Goal: Task Accomplishment & Management: Manage account settings

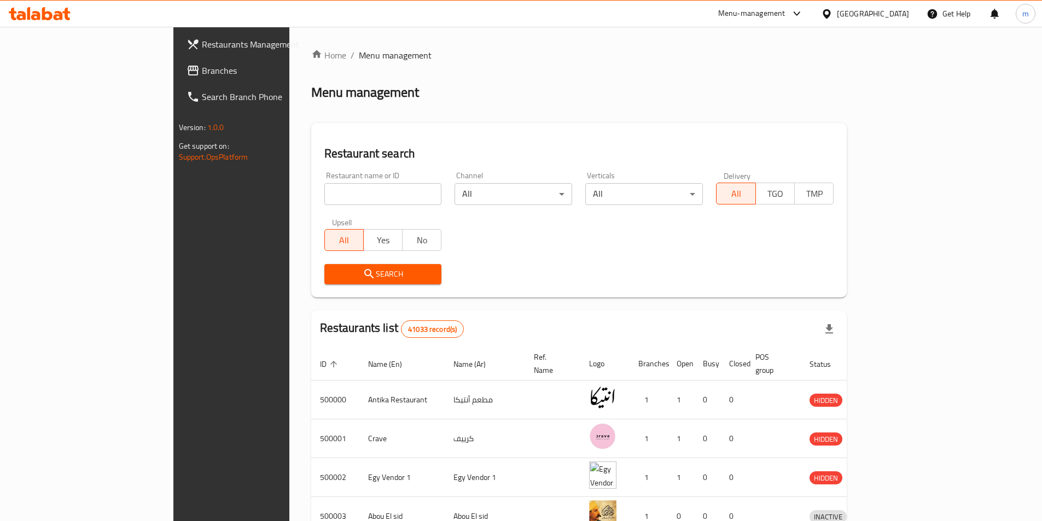
click at [202, 47] on span "Restaurants Management" at bounding box center [270, 44] width 137 height 13
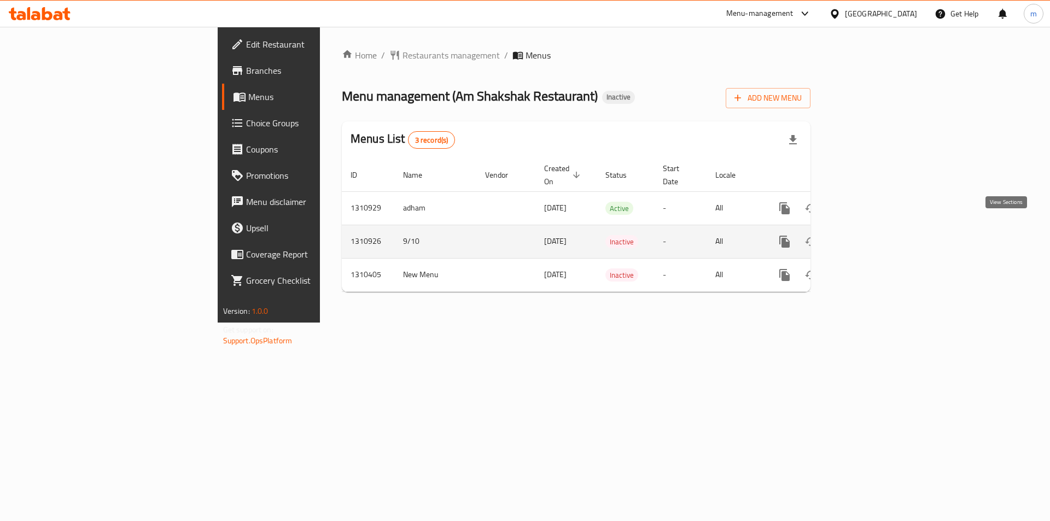
click at [870, 235] on icon "enhanced table" at bounding box center [863, 241] width 13 height 13
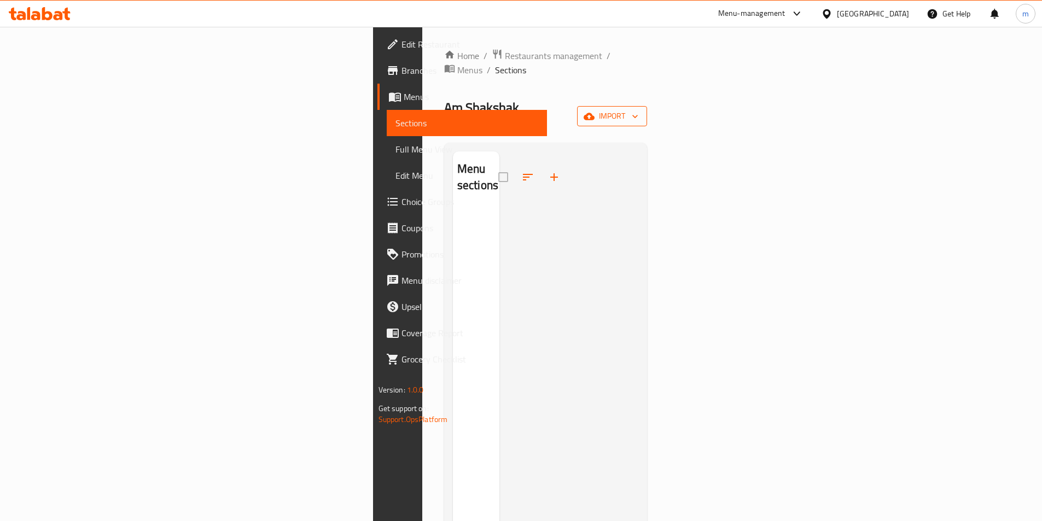
click at [638, 109] on span "import" at bounding box center [612, 116] width 53 height 14
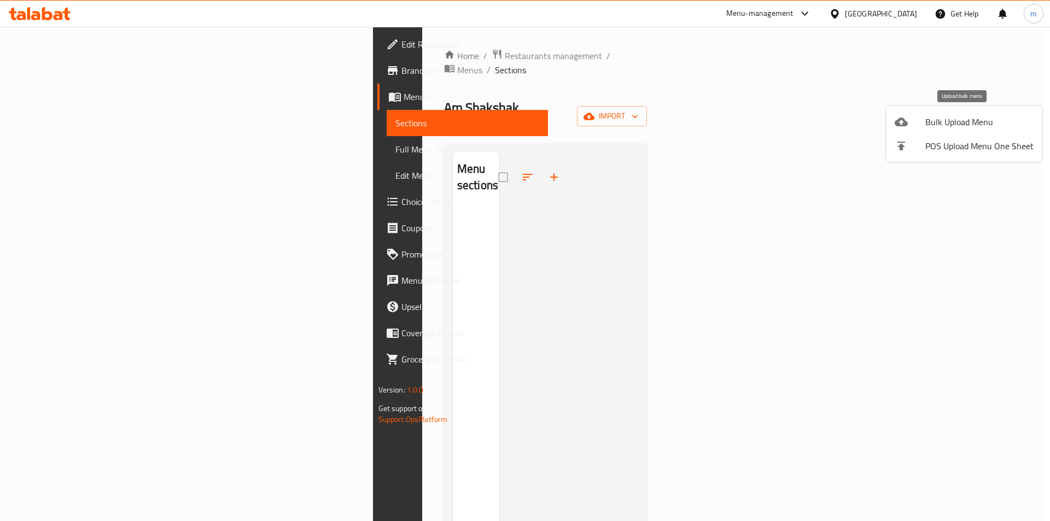
click at [945, 122] on span "Bulk Upload Menu" at bounding box center [979, 121] width 108 height 13
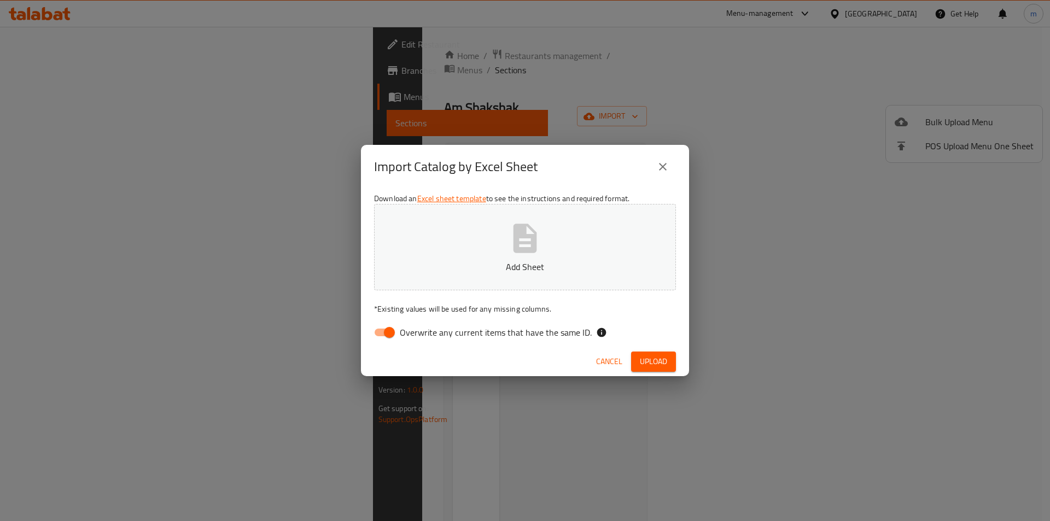
click at [384, 330] on input "Overwrite any current items that have the same ID." at bounding box center [389, 332] width 62 height 21
checkbox input "false"
click at [494, 234] on button "Add Sheet" at bounding box center [525, 247] width 302 height 86
click at [665, 368] on span "Upload" at bounding box center [653, 362] width 27 height 14
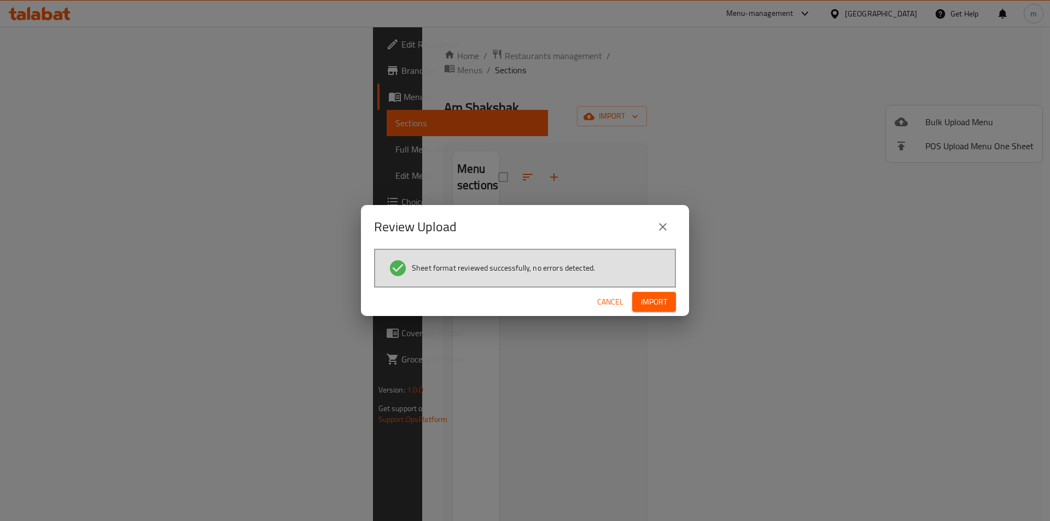
click at [658, 304] on span "Import" at bounding box center [654, 302] width 26 height 14
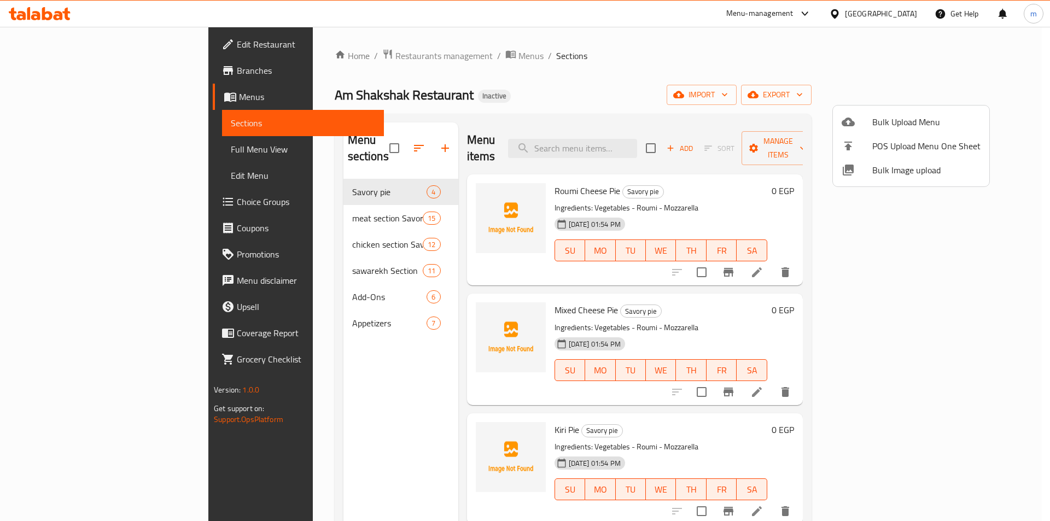
click at [301, 203] on div at bounding box center [525, 260] width 1050 height 521
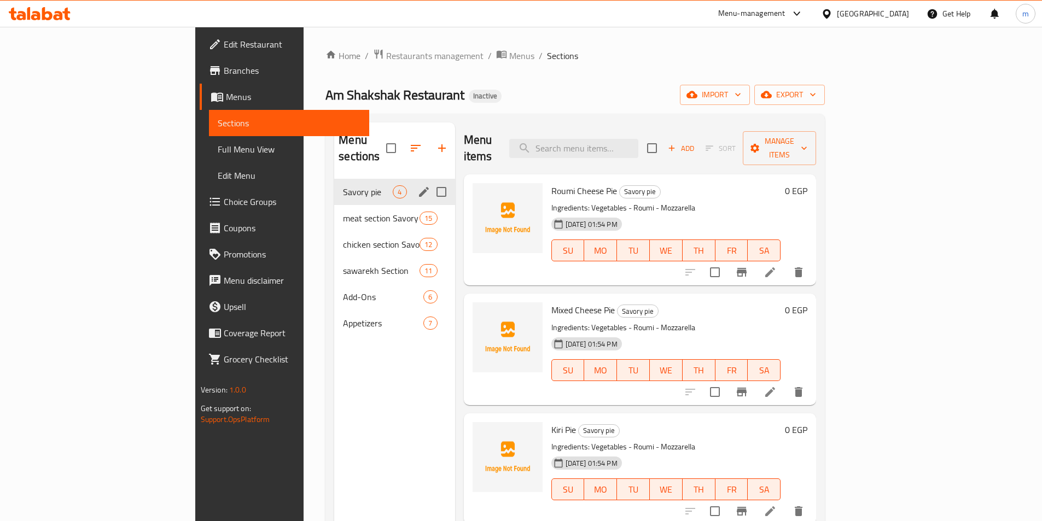
click at [334, 184] on div "Savory pie 4" at bounding box center [394, 192] width 120 height 26
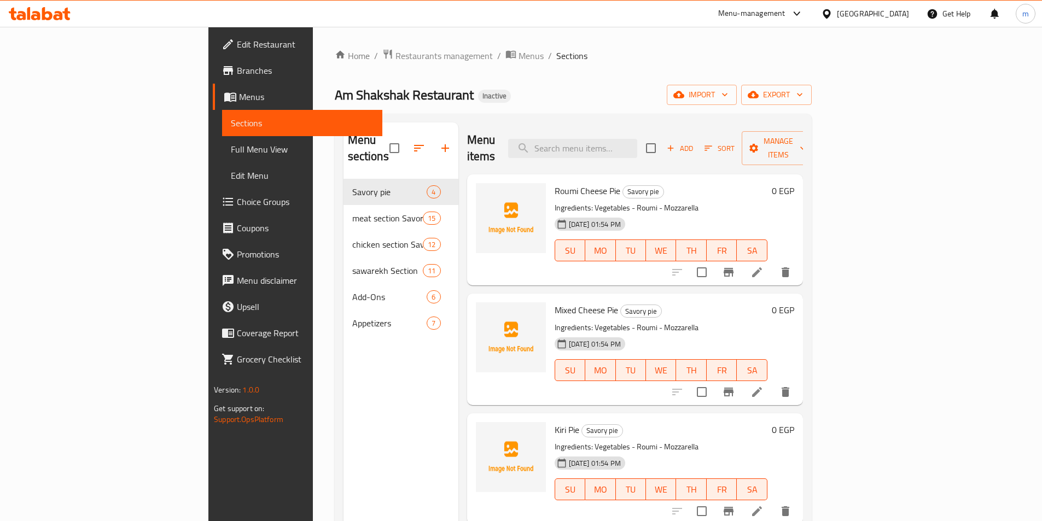
click at [231, 154] on span "Full Menu View" at bounding box center [302, 149] width 143 height 13
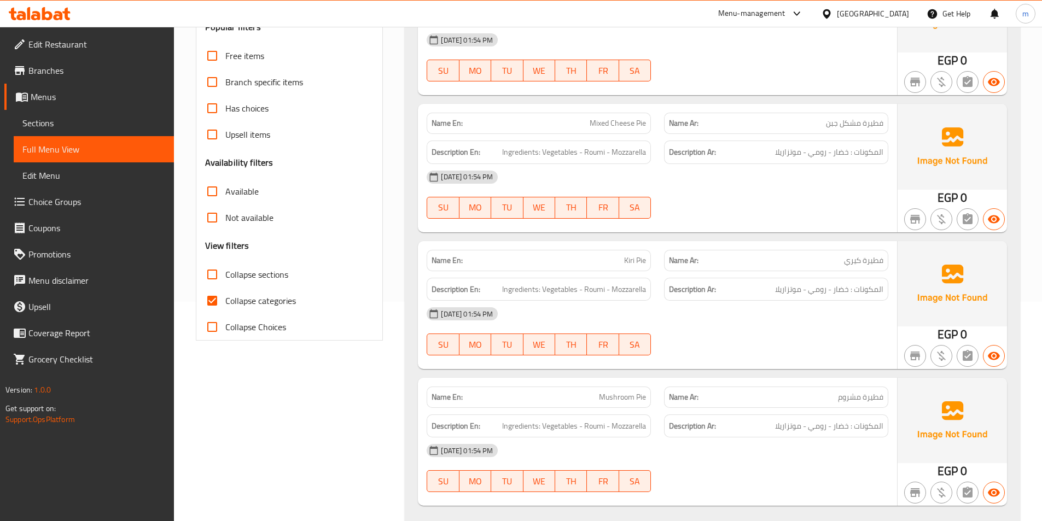
scroll to position [328, 0]
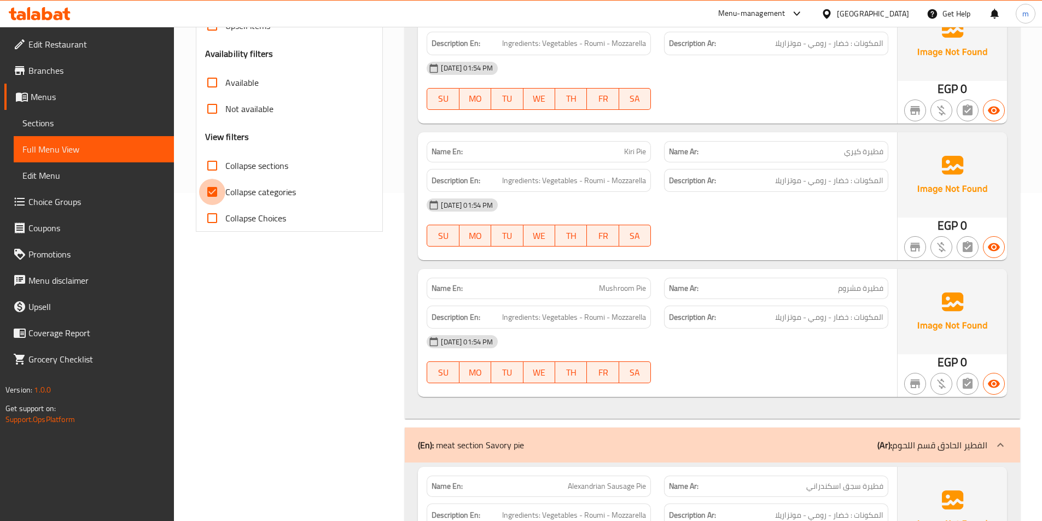
click at [211, 194] on input "Collapse categories" at bounding box center [212, 192] width 26 height 26
checkbox input "false"
click at [214, 167] on input "Collapse sections" at bounding box center [212, 166] width 26 height 26
checkbox input "true"
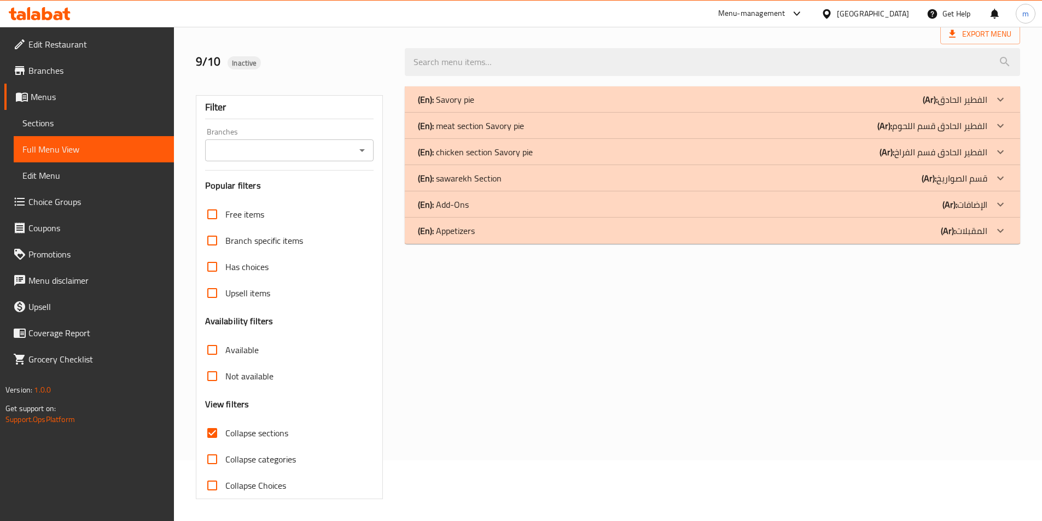
scroll to position [61, 0]
click at [912, 224] on div "(En): Appetizers (Ar): المقبلات" at bounding box center [702, 230] width 569 height 13
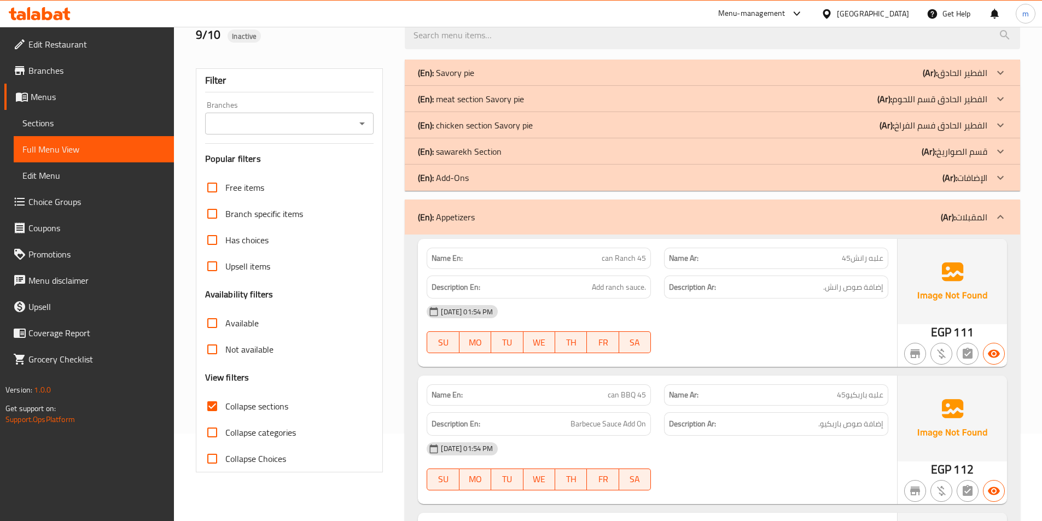
scroll to position [33, 0]
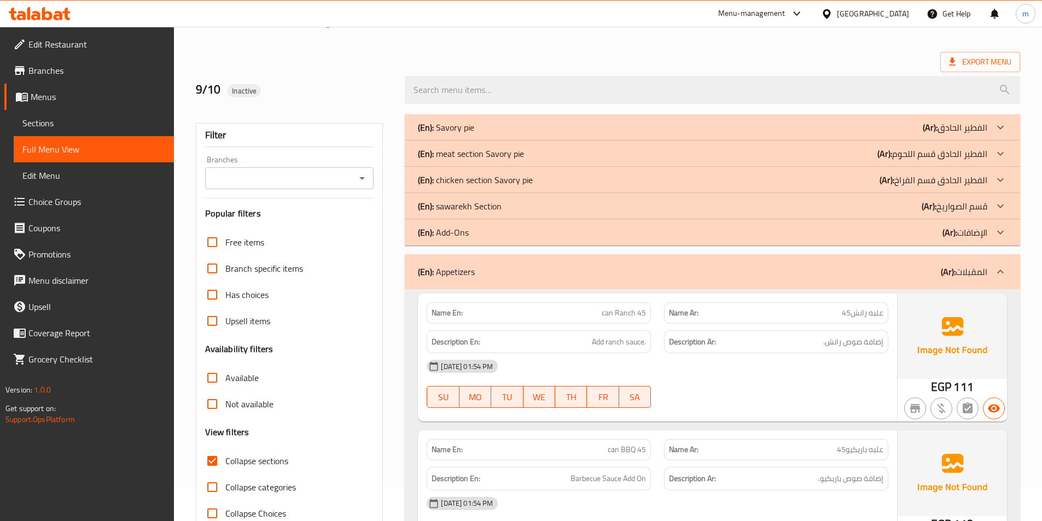
click at [787, 267] on div "(En): Appetizers (Ar): المقبلات" at bounding box center [702, 271] width 569 height 13
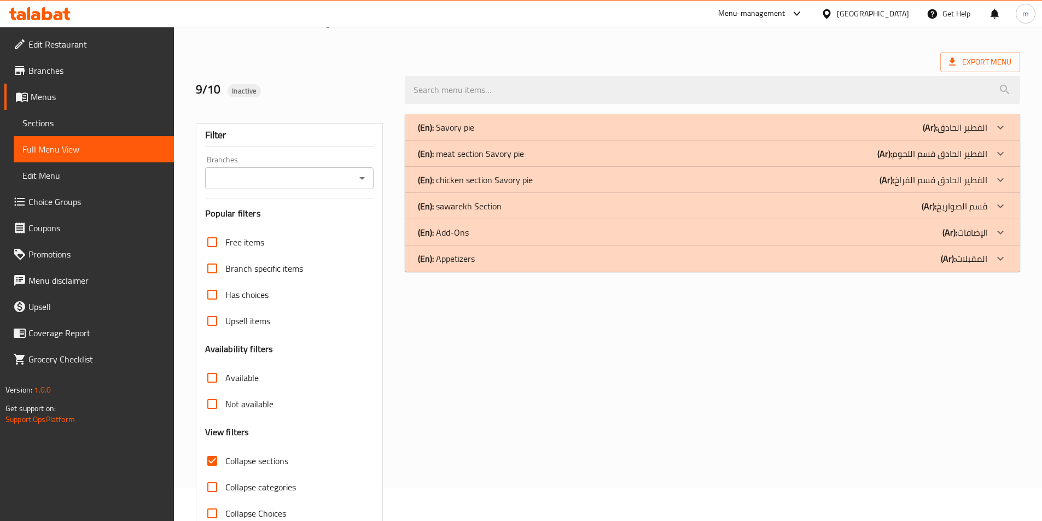
click at [798, 237] on div "(En): Add-Ons (Ar): الإضافات" at bounding box center [702, 232] width 569 height 13
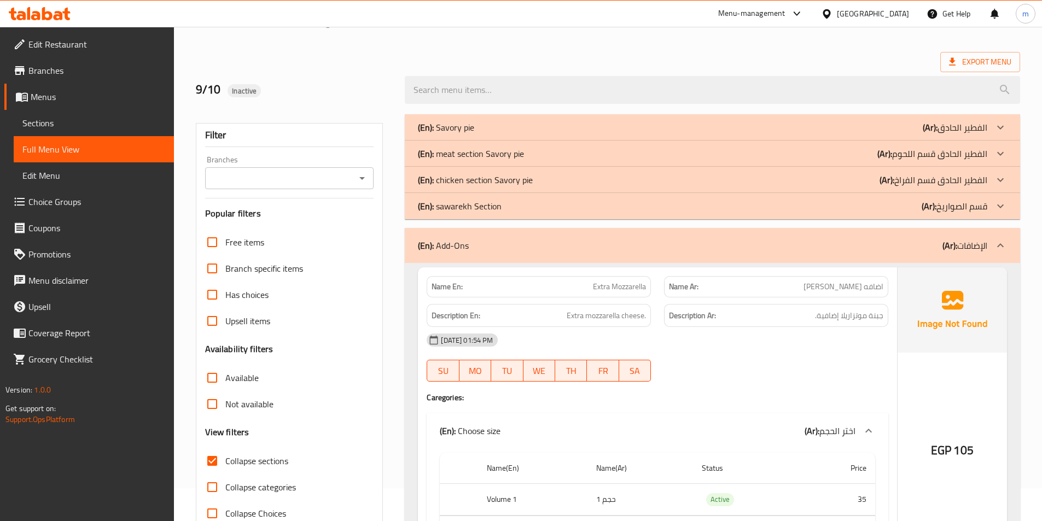
click at [95, 149] on span "Full Menu View" at bounding box center [93, 149] width 143 height 13
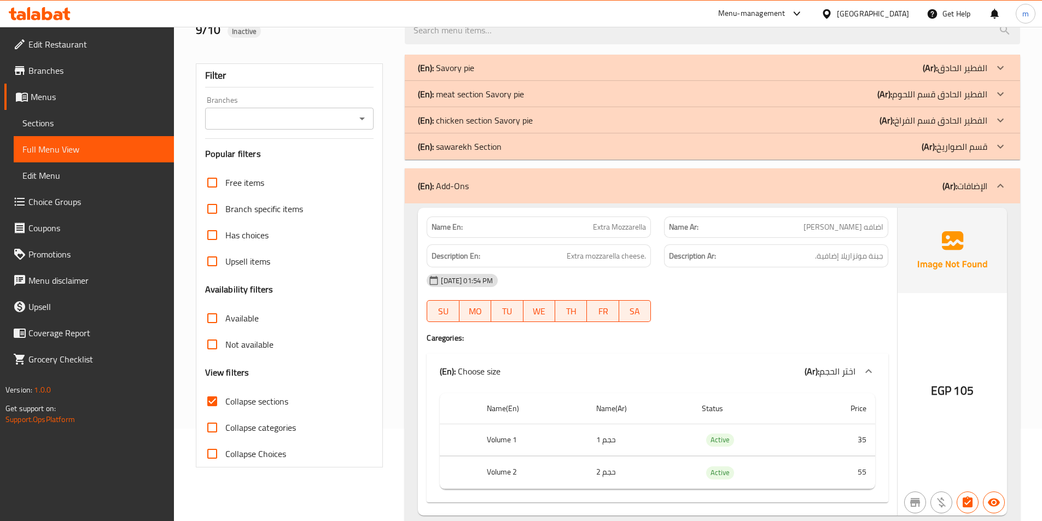
scroll to position [197, 0]
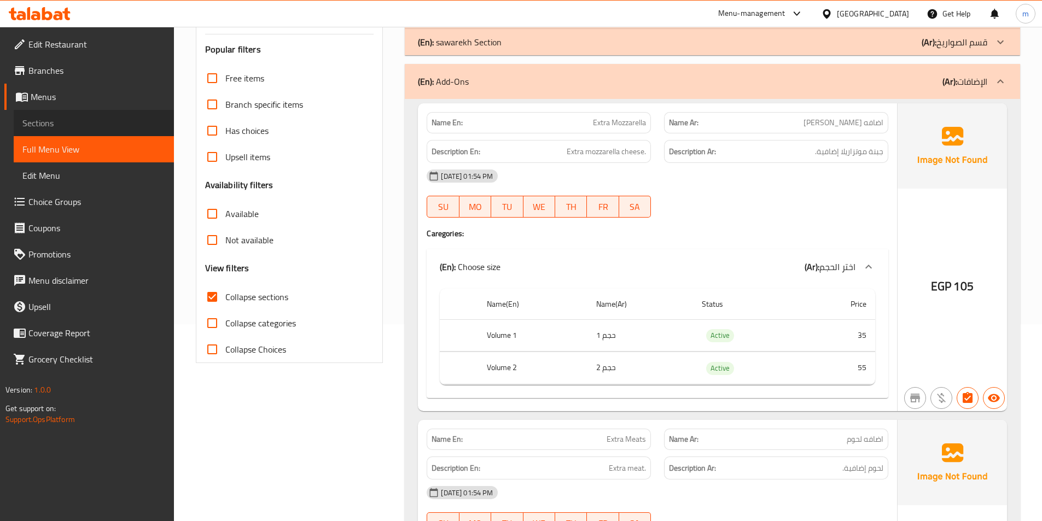
click at [74, 121] on span "Sections" at bounding box center [93, 122] width 143 height 13
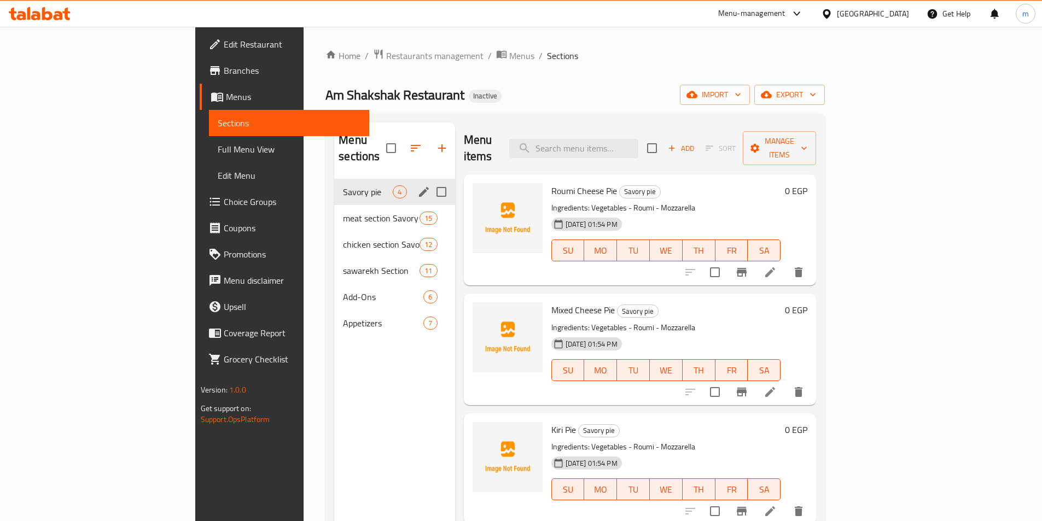
click at [430, 180] on input "Menu sections" at bounding box center [441, 191] width 23 height 23
checkbox input "true"
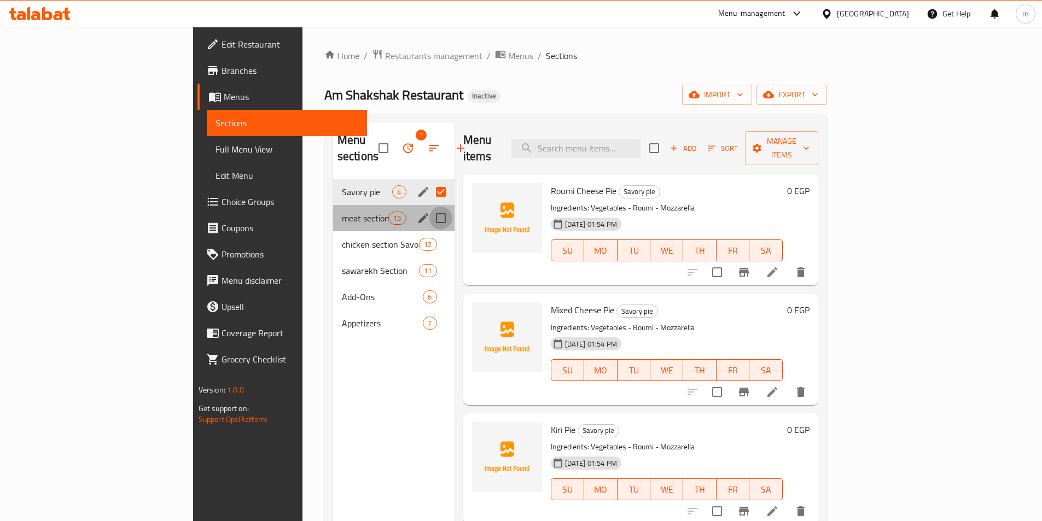
click at [429, 207] on input "Menu sections" at bounding box center [440, 218] width 23 height 23
checkbox input "true"
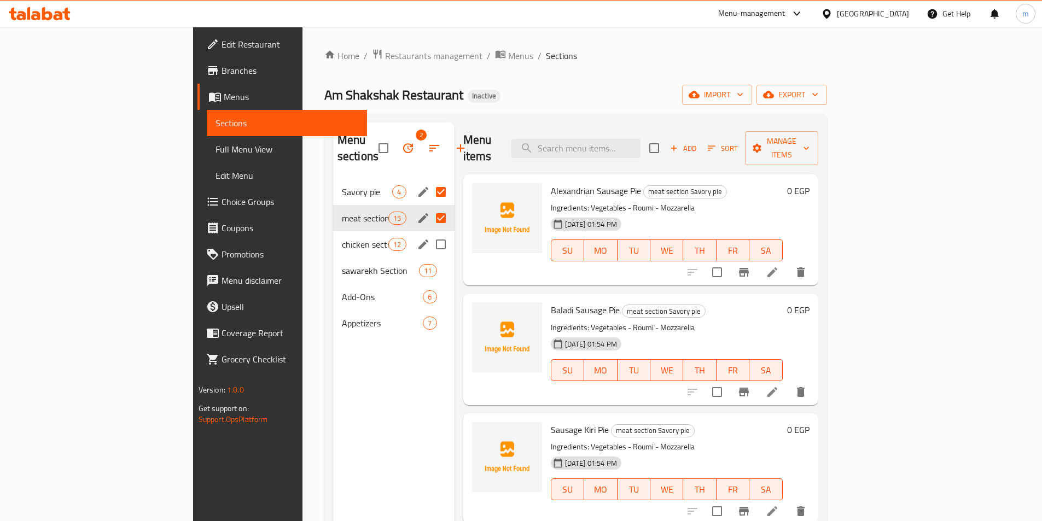
click at [429, 233] on input "Menu sections" at bounding box center [440, 244] width 23 height 23
checkbox input "true"
click at [429, 259] on input "Menu sections" at bounding box center [440, 270] width 23 height 23
checkbox input "true"
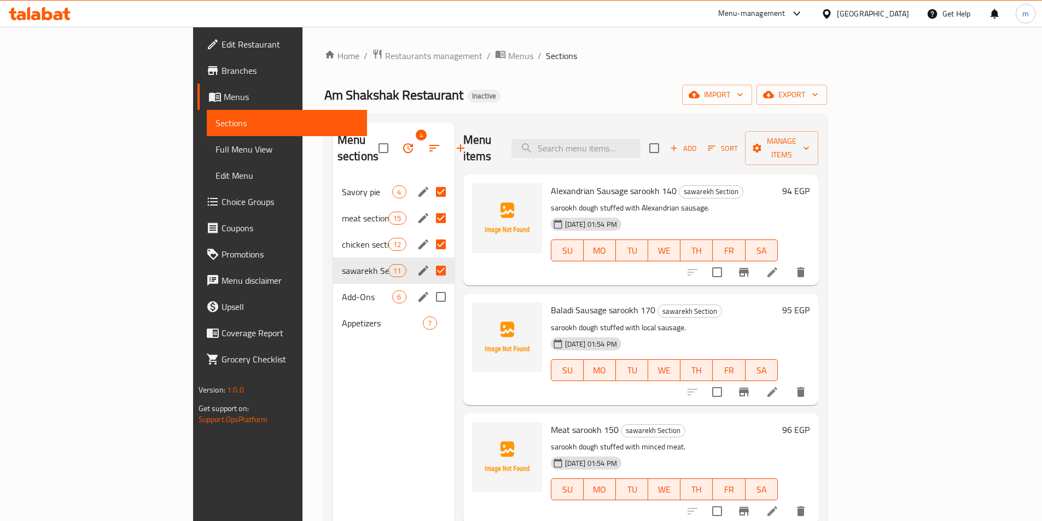
click at [429, 285] on input "Menu sections" at bounding box center [440, 296] width 23 height 23
checkbox input "true"
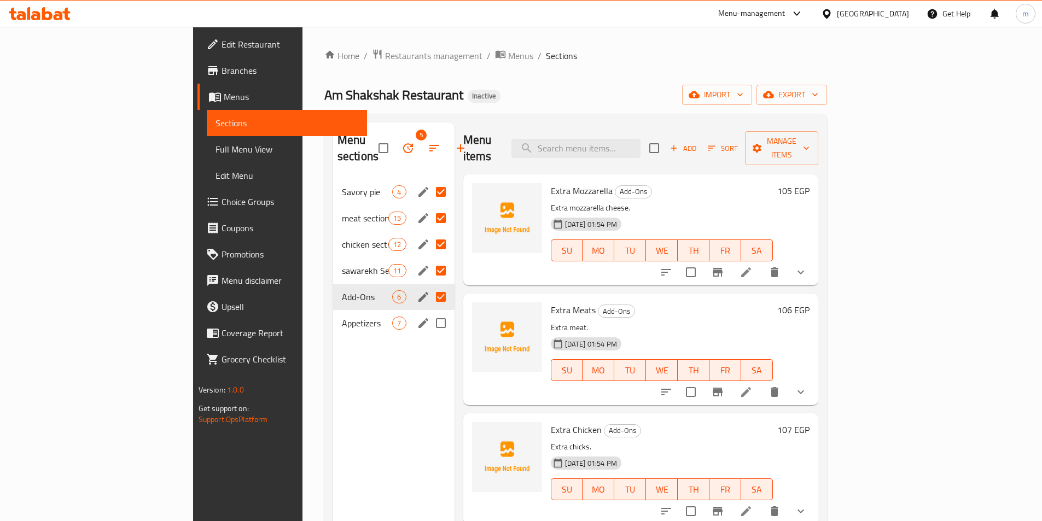
click at [429, 312] on input "Menu sections" at bounding box center [440, 323] width 23 height 23
checkbox input "true"
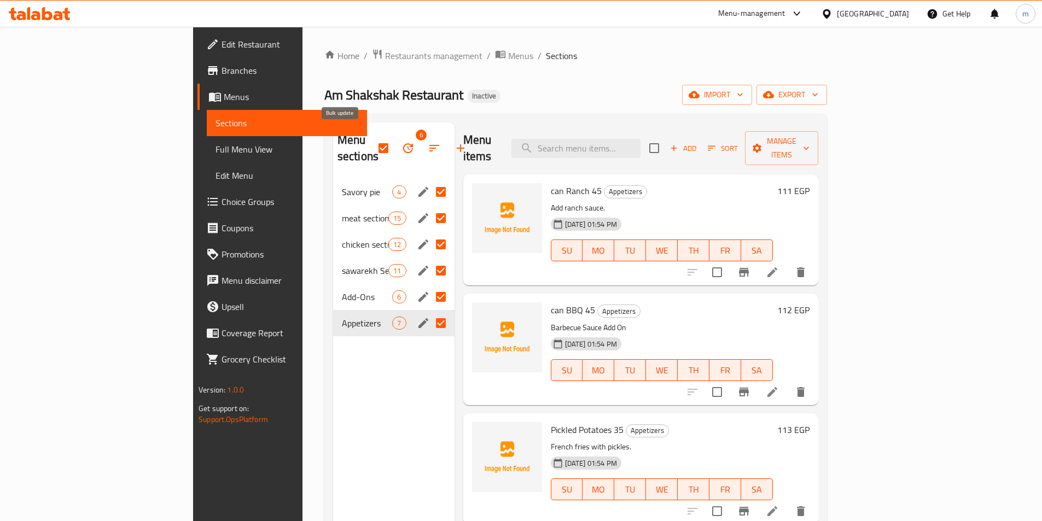
click at [401, 143] on icon "button" at bounding box center [407, 148] width 13 height 13
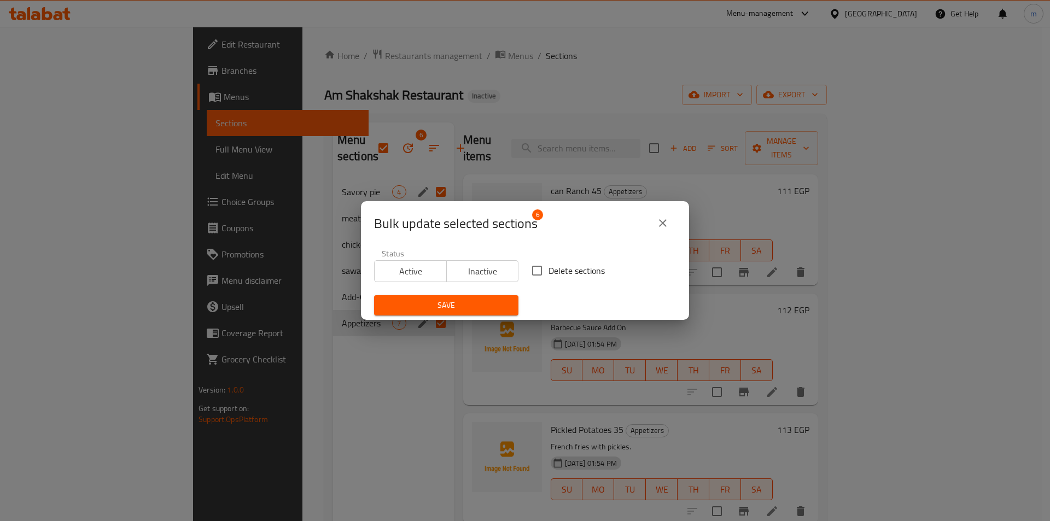
click at [532, 265] on input "Delete sections" at bounding box center [537, 270] width 23 height 23
checkbox input "true"
click at [485, 302] on span "Save" at bounding box center [446, 306] width 127 height 14
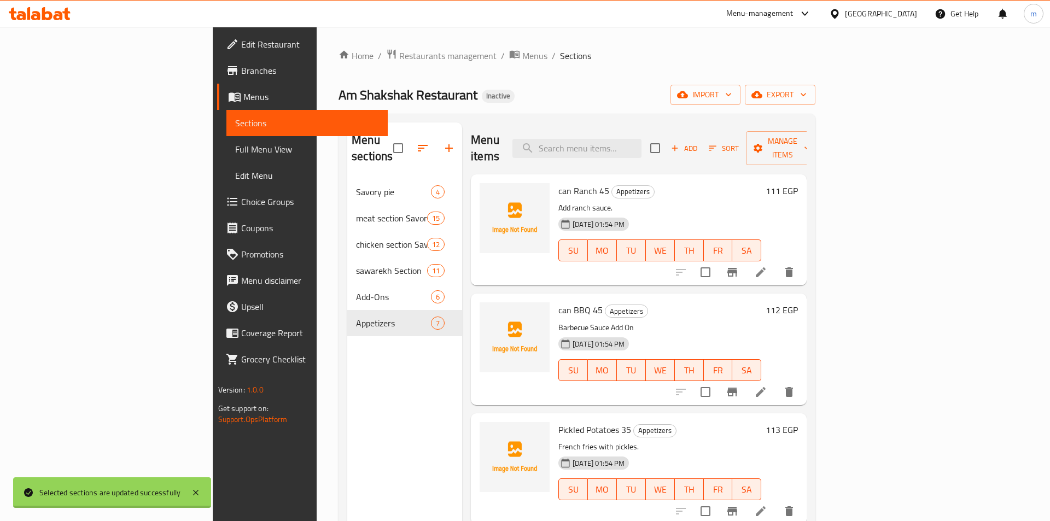
checkbox input "false"
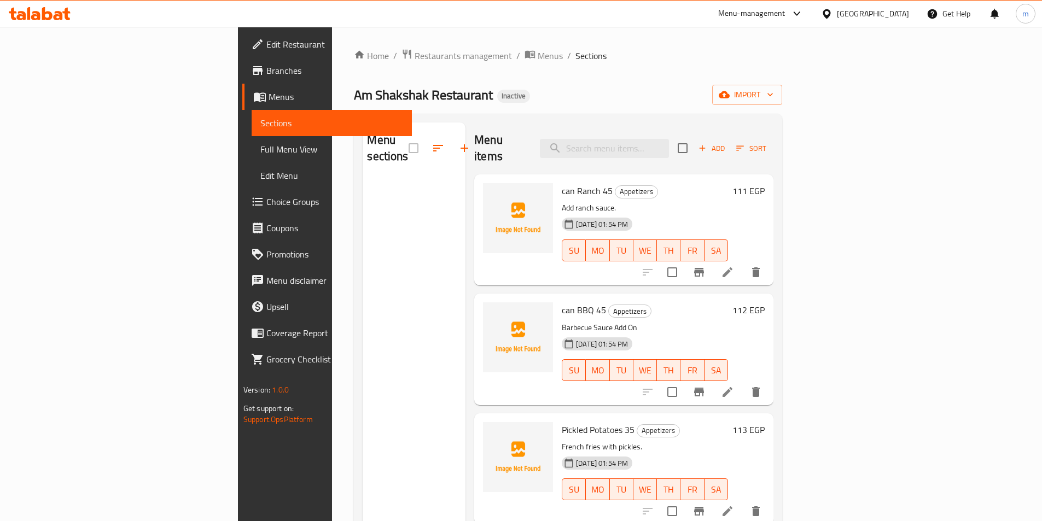
click at [260, 120] on span "Sections" at bounding box center [331, 122] width 143 height 13
click at [260, 144] on span "Full Menu View" at bounding box center [331, 149] width 143 height 13
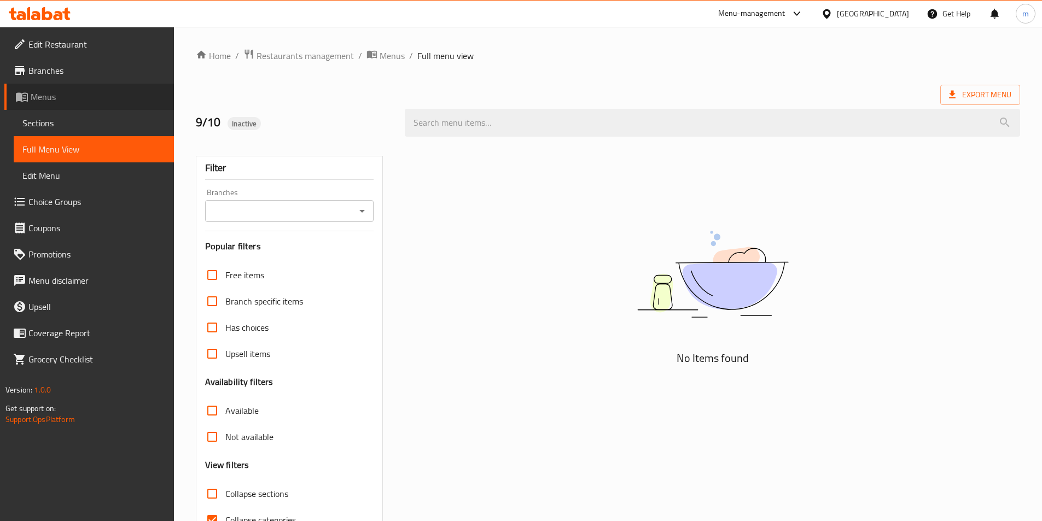
click at [61, 106] on link "Menus" at bounding box center [89, 97] width 170 height 26
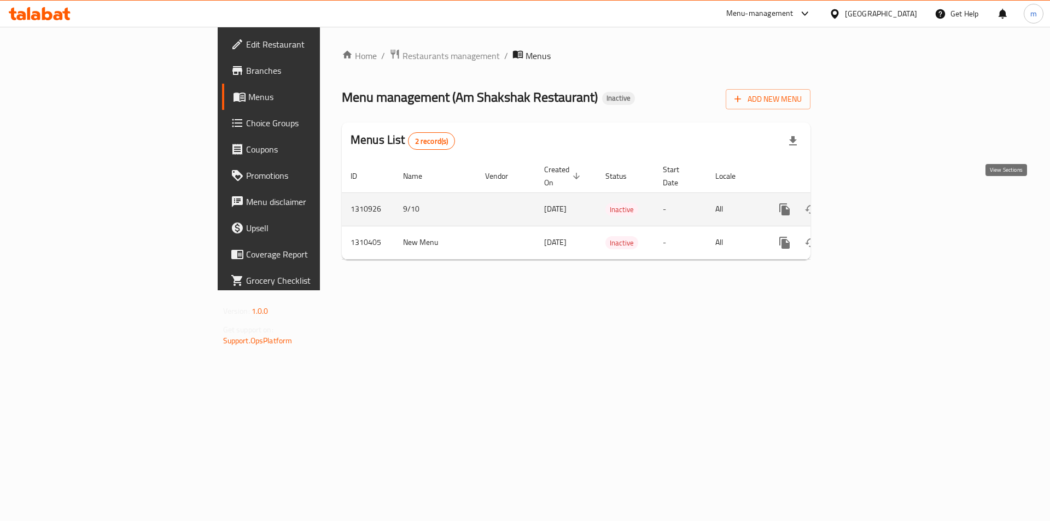
click at [870, 203] on icon "enhanced table" at bounding box center [863, 209] width 13 height 13
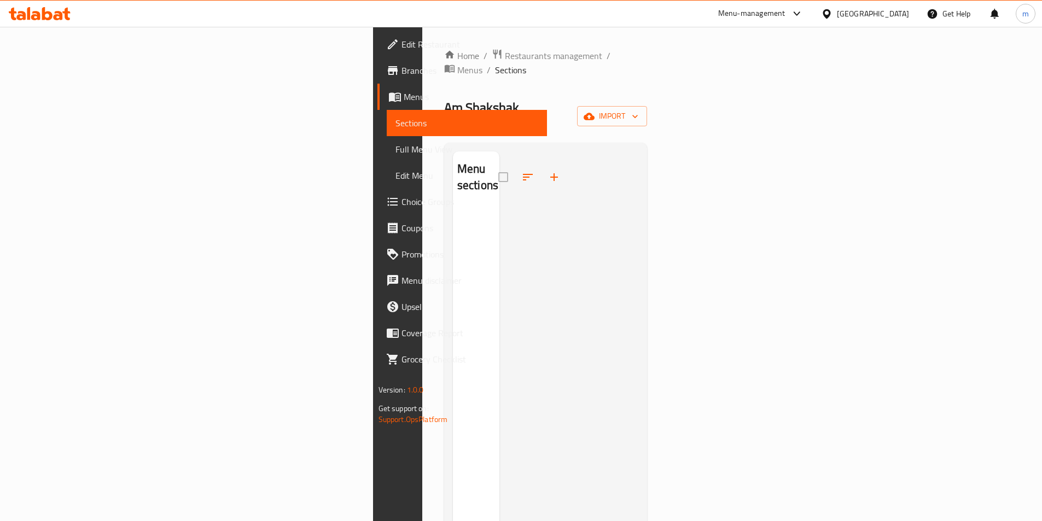
click at [395, 120] on span "Sections" at bounding box center [466, 122] width 143 height 13
click at [404, 100] on span "Menus" at bounding box center [471, 96] width 135 height 13
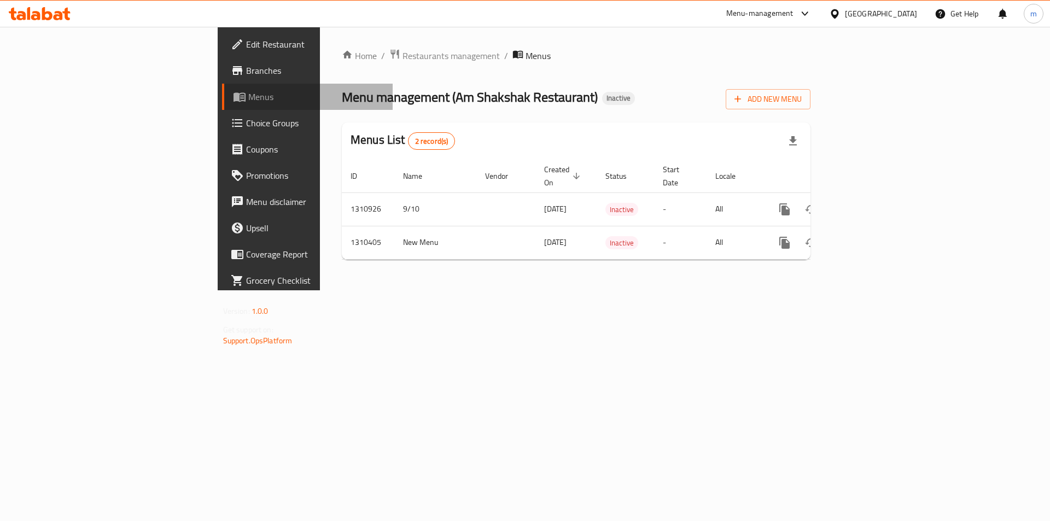
click at [248, 100] on span "Menus" at bounding box center [316, 96] width 136 height 13
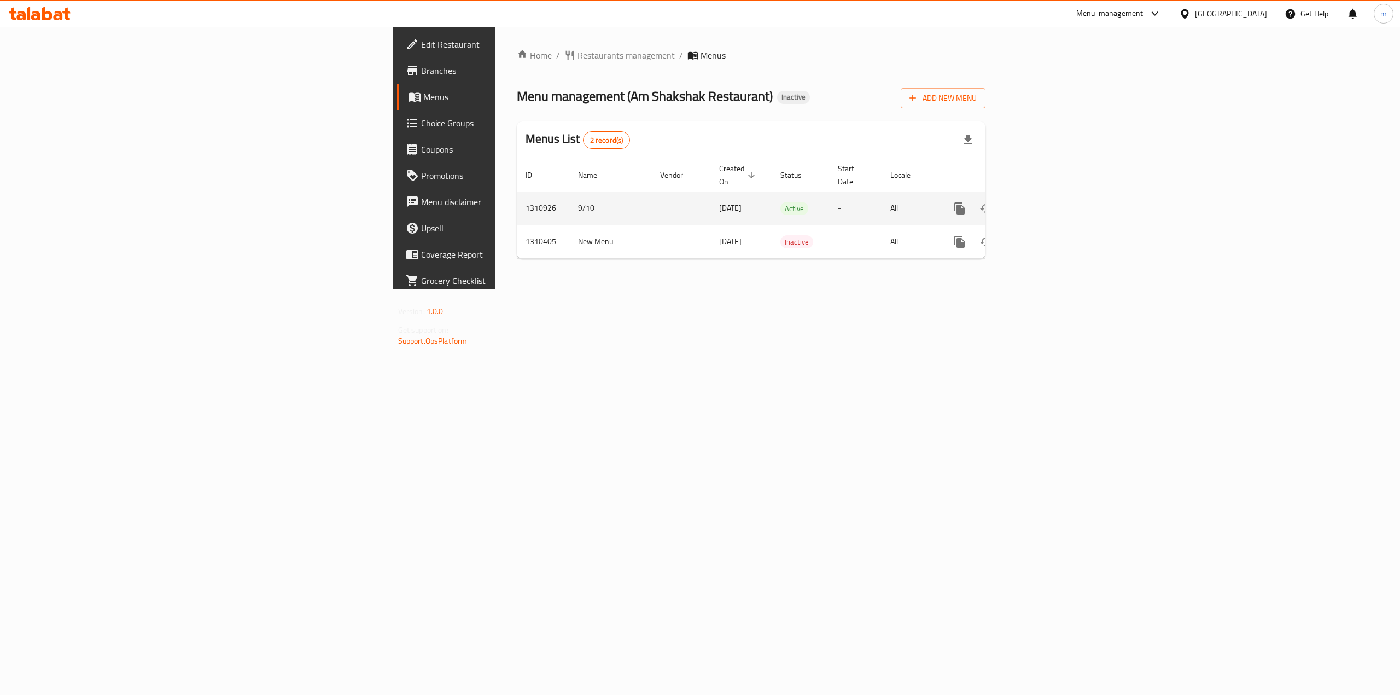
click at [710, 199] on td "10/09/2025" at bounding box center [740, 207] width 61 height 33
click at [1045, 202] on icon "enhanced table" at bounding box center [1038, 208] width 13 height 13
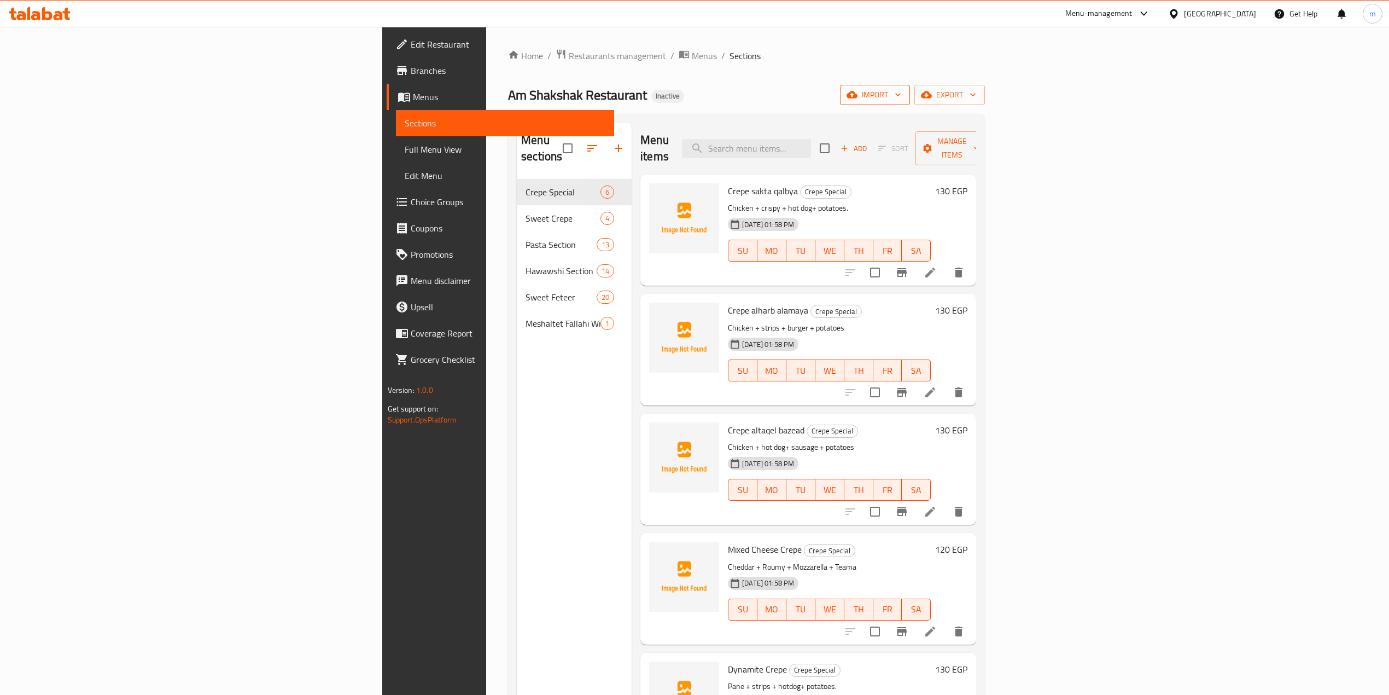
click at [901, 97] on span "import" at bounding box center [875, 95] width 53 height 14
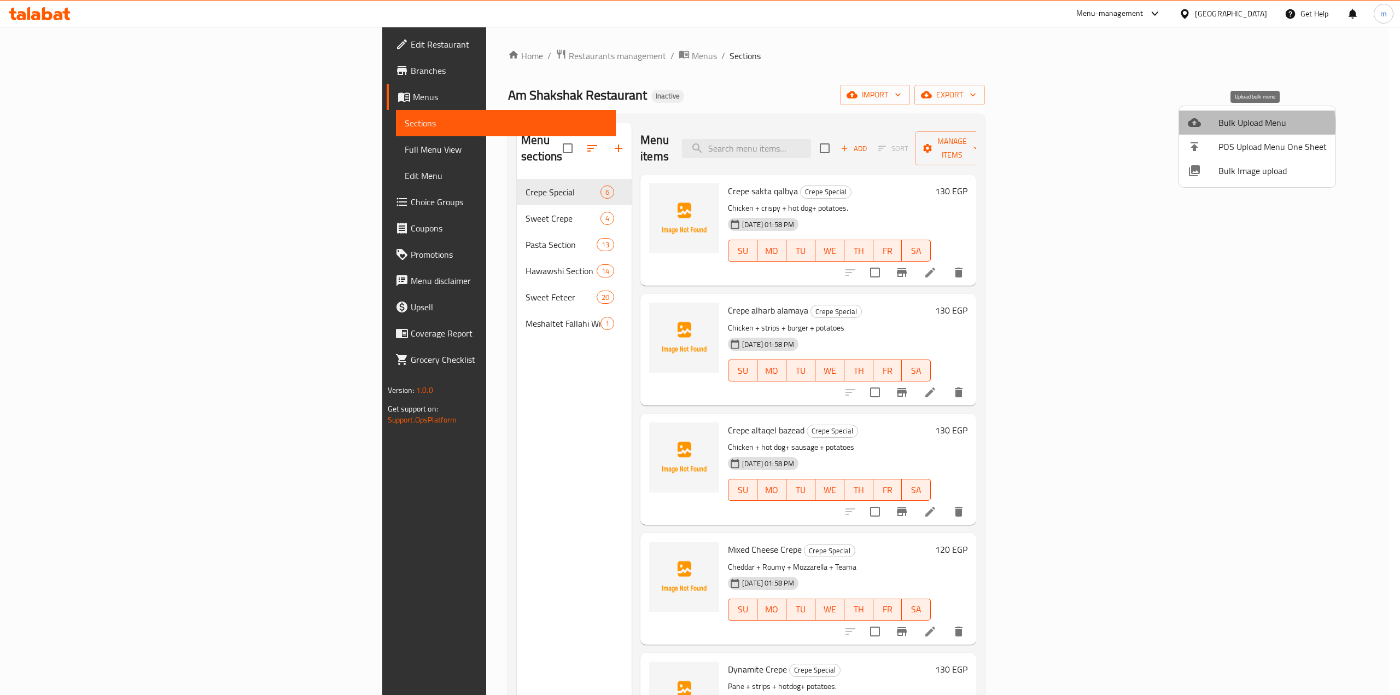
click at [1050, 125] on span "Bulk Upload Menu" at bounding box center [1273, 122] width 108 height 13
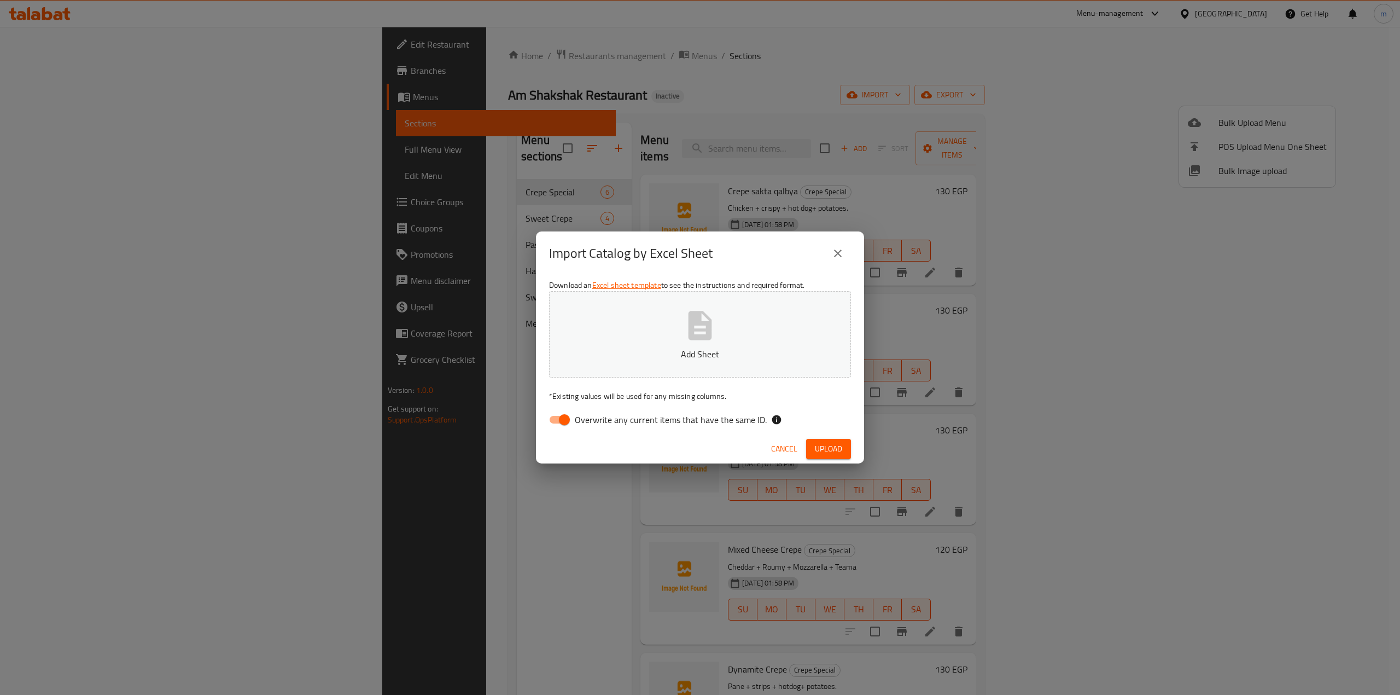
click at [550, 425] on input "Overwrite any current items that have the same ID." at bounding box center [564, 419] width 62 height 21
checkbox input "false"
click at [646, 324] on button "Add Sheet" at bounding box center [700, 334] width 302 height 86
click at [848, 457] on button "Upload" at bounding box center [828, 449] width 45 height 20
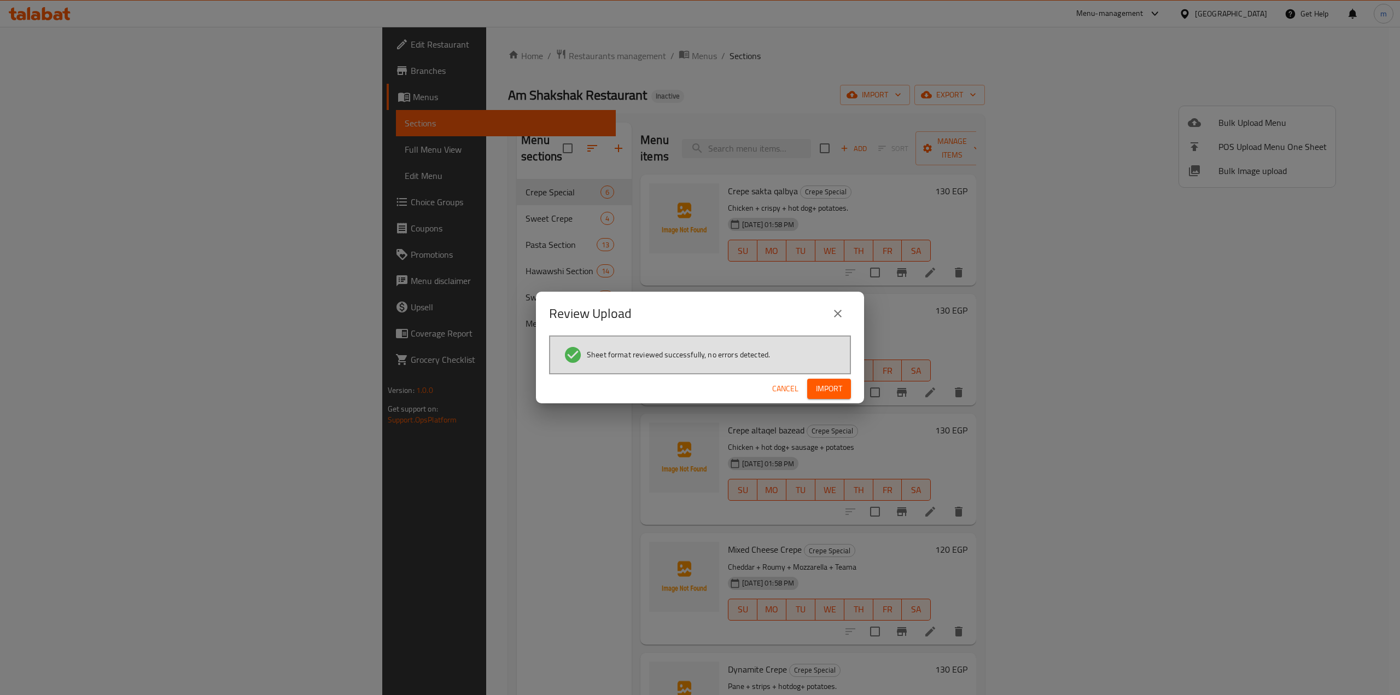
click at [833, 386] on span "Import" at bounding box center [829, 389] width 26 height 14
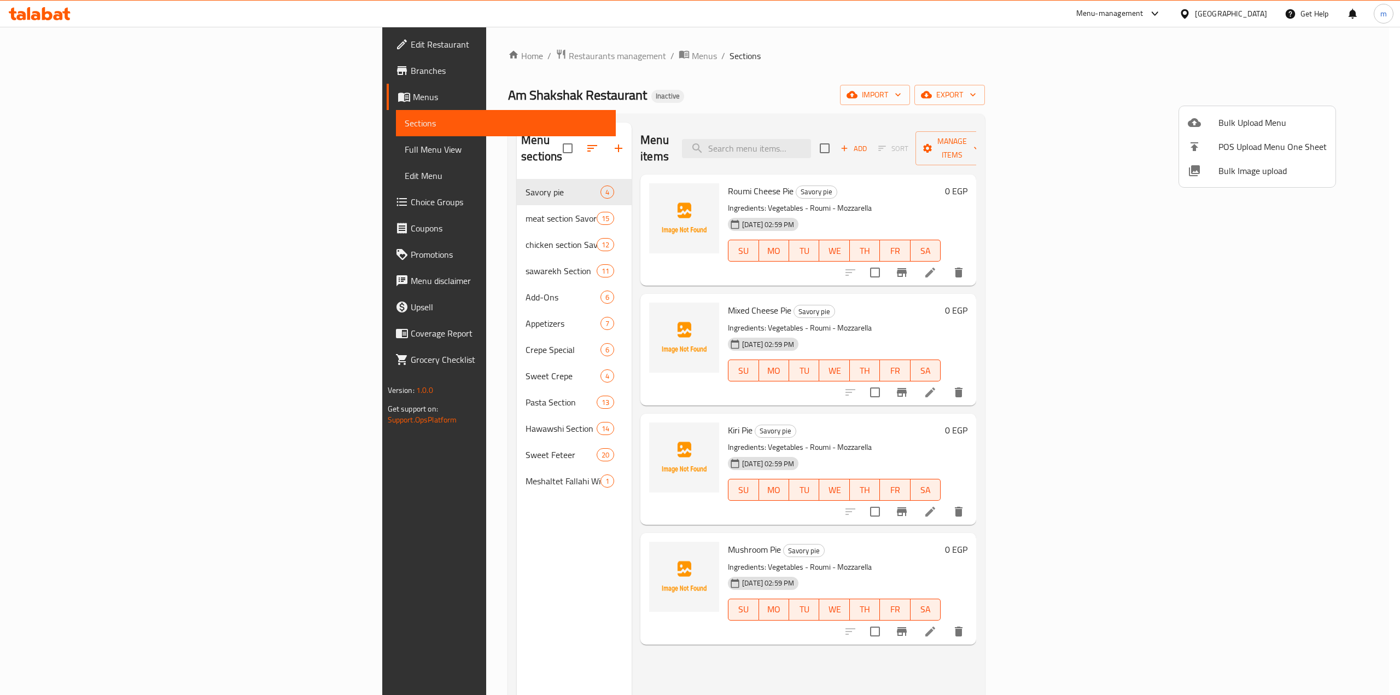
click at [81, 105] on div at bounding box center [700, 347] width 1400 height 695
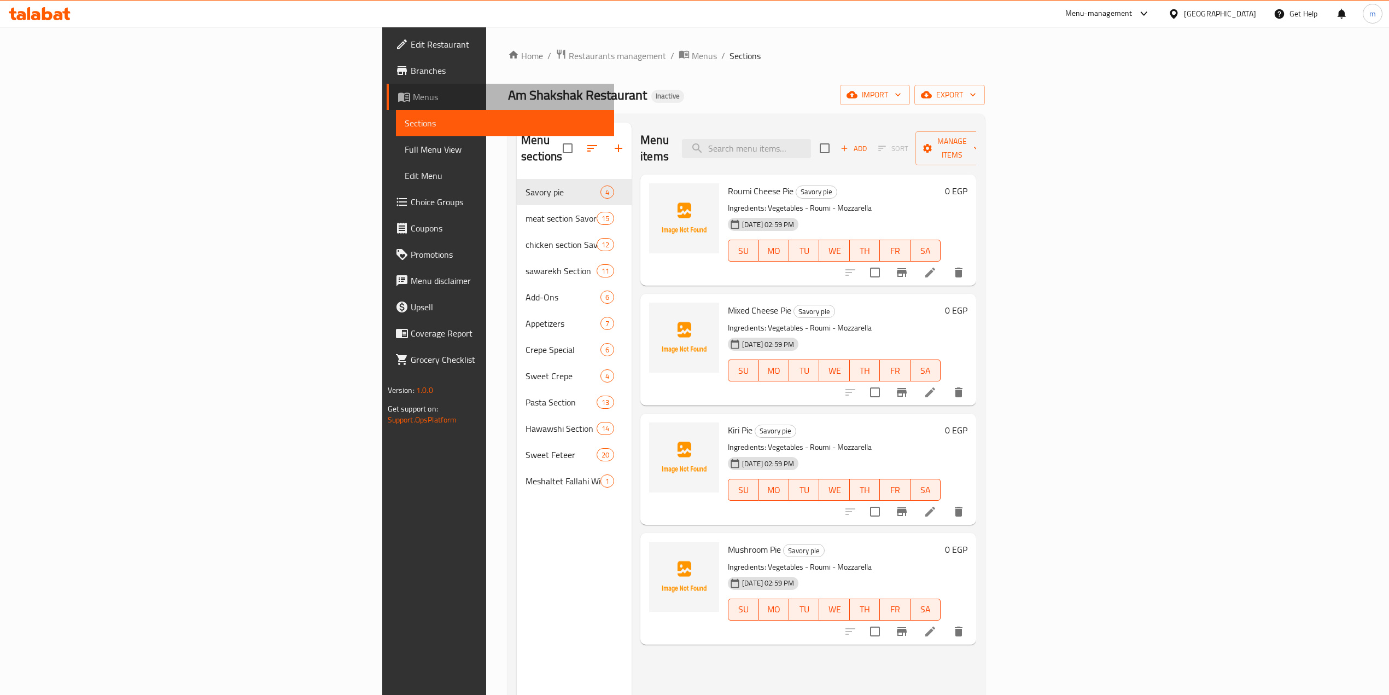
click at [387, 105] on link "Menus" at bounding box center [501, 97] width 228 height 26
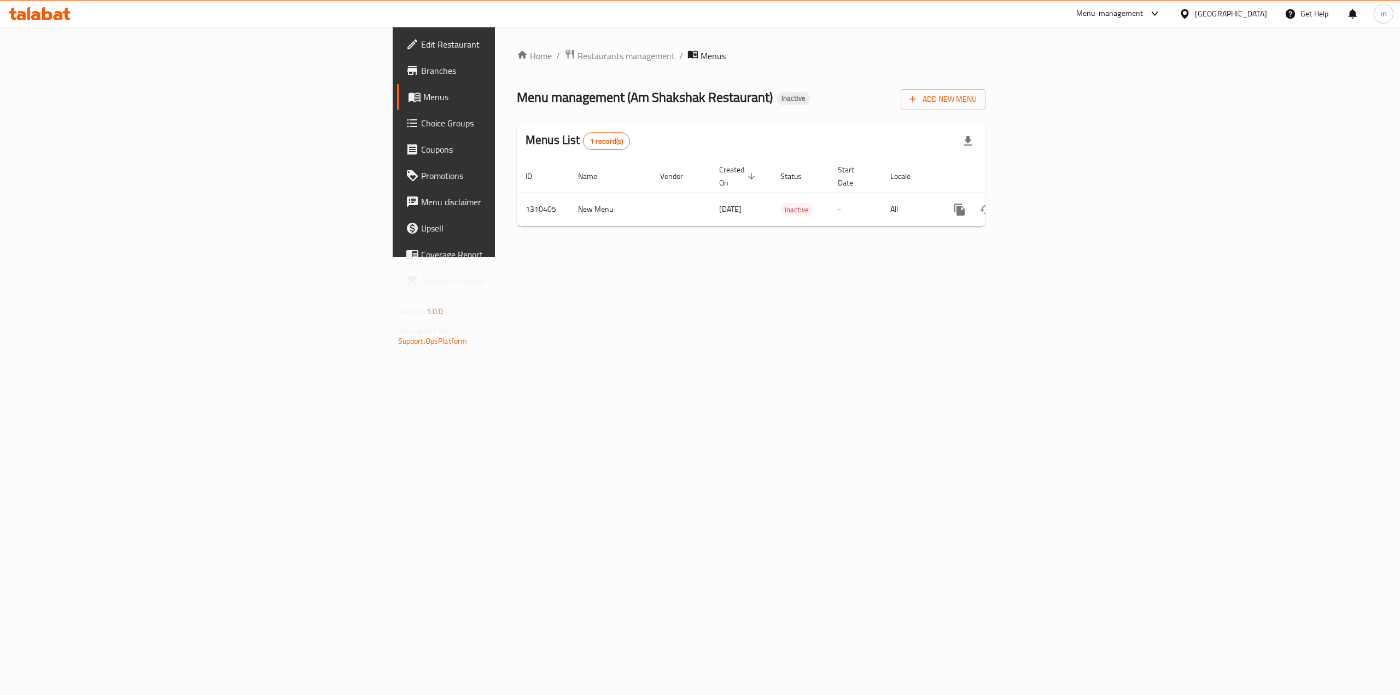
click at [397, 84] on link "Menus" at bounding box center [512, 97] width 230 height 26
click at [977, 104] on span "Add New Menu" at bounding box center [943, 99] width 67 height 14
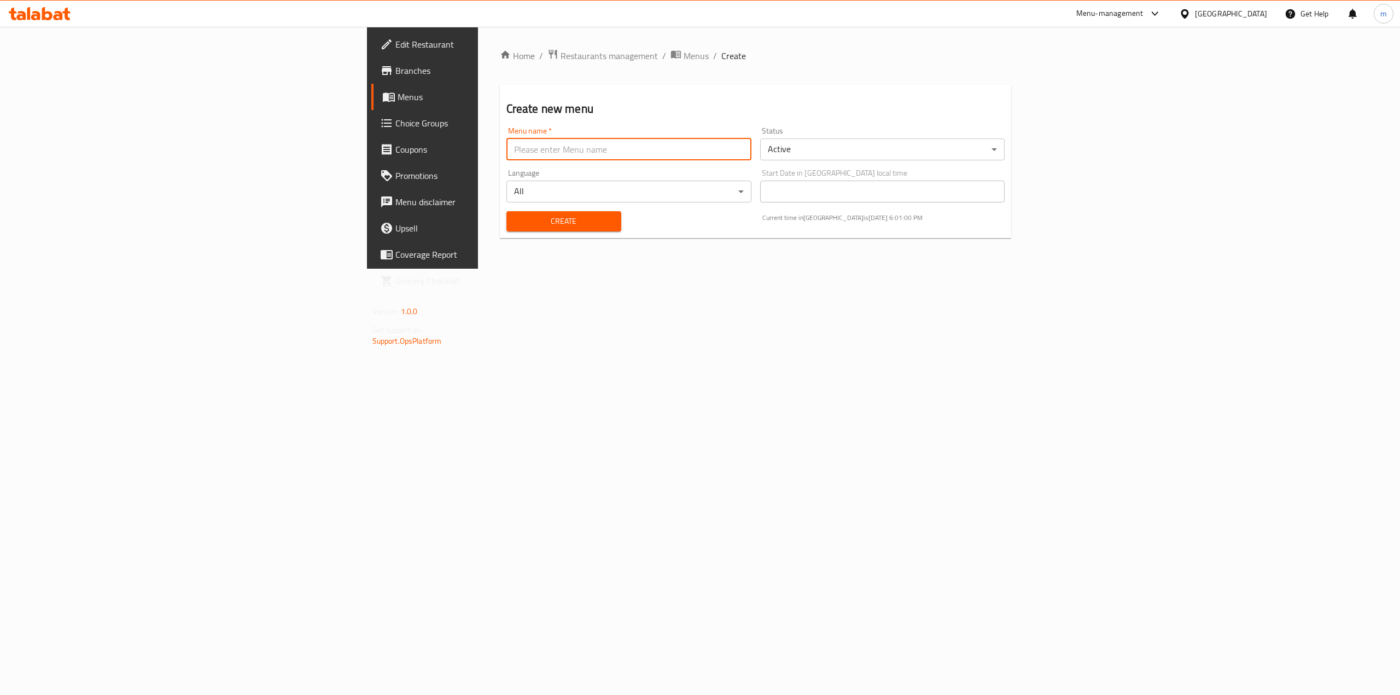
click at [506, 148] on input "text" at bounding box center [628, 149] width 245 height 22
type input "menna"
click at [515, 218] on span "Create" at bounding box center [563, 221] width 97 height 14
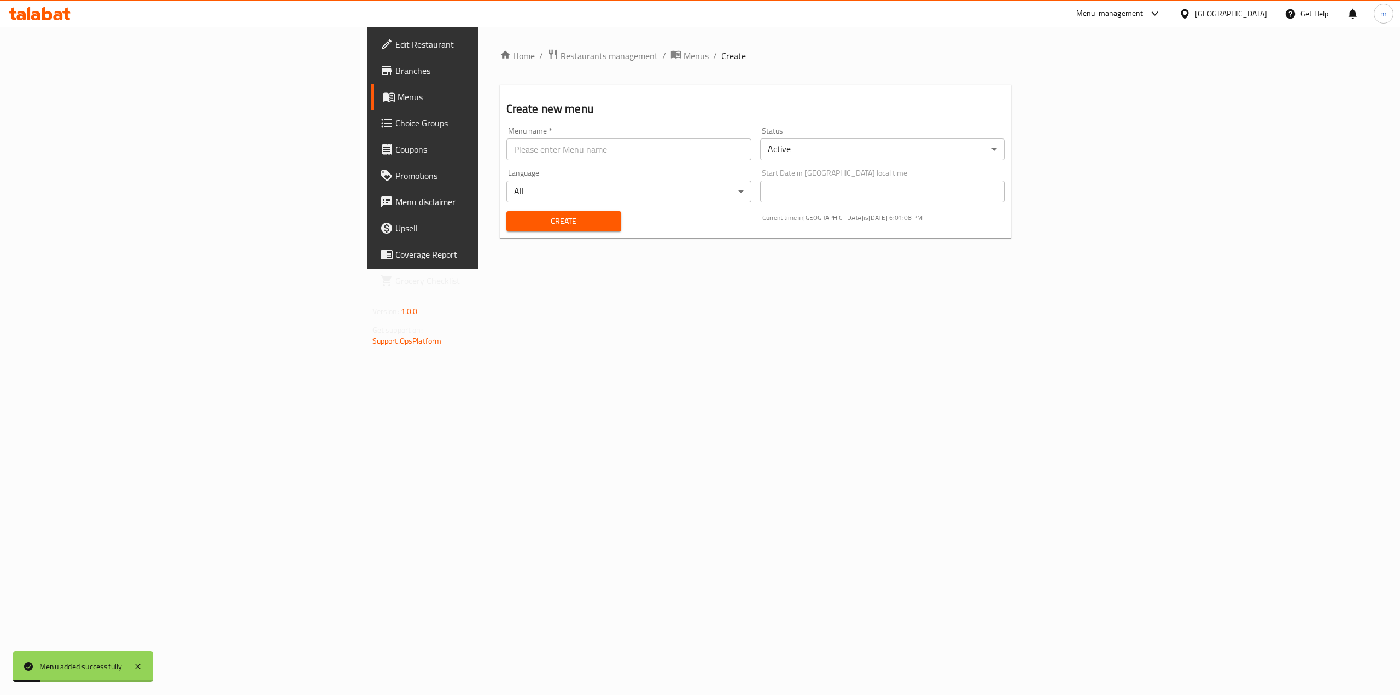
click at [398, 90] on span "Menus" at bounding box center [495, 96] width 195 height 13
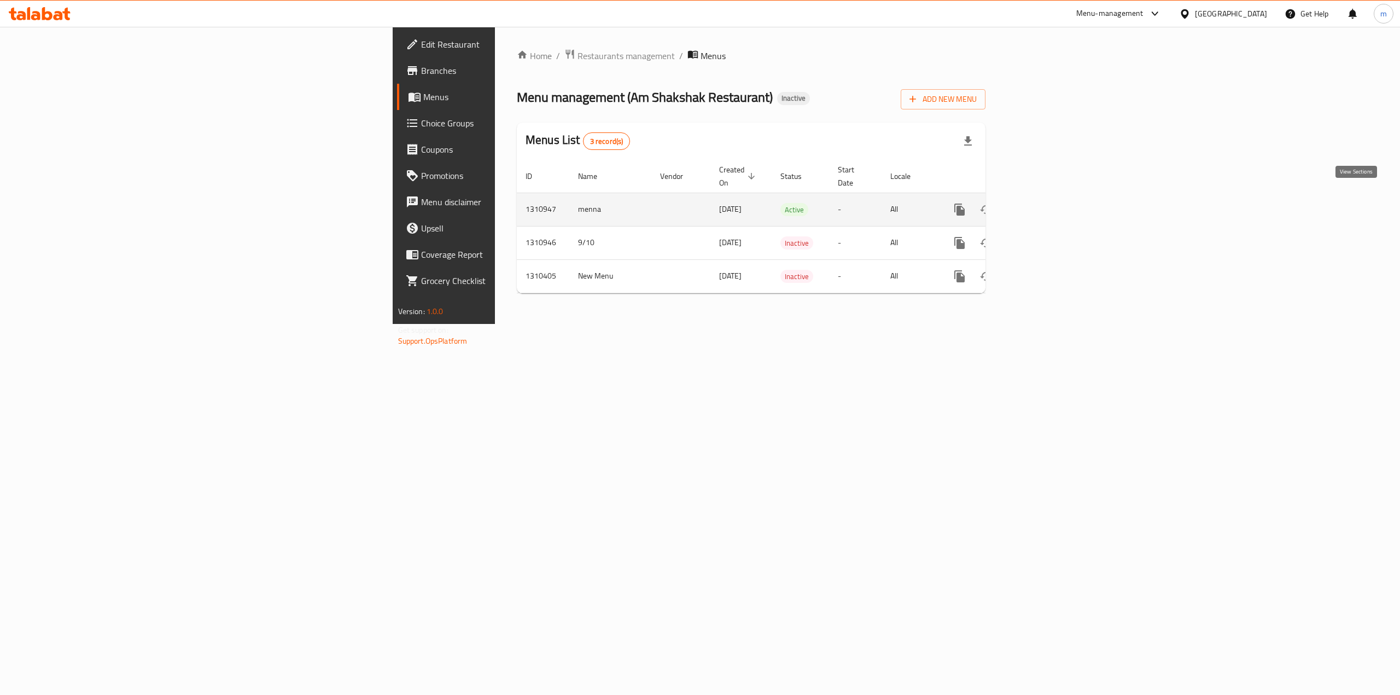
click at [1045, 203] on icon "enhanced table" at bounding box center [1038, 209] width 13 height 13
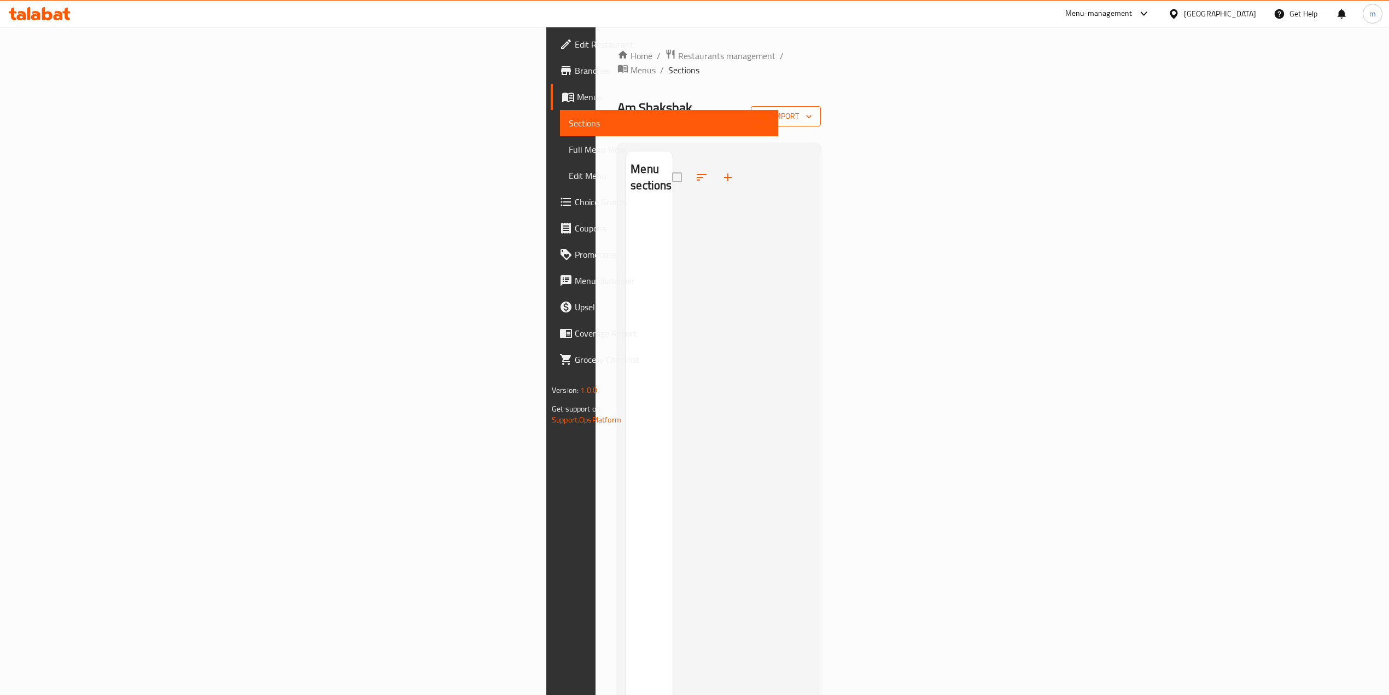
click at [821, 106] on button "import" at bounding box center [786, 116] width 70 height 20
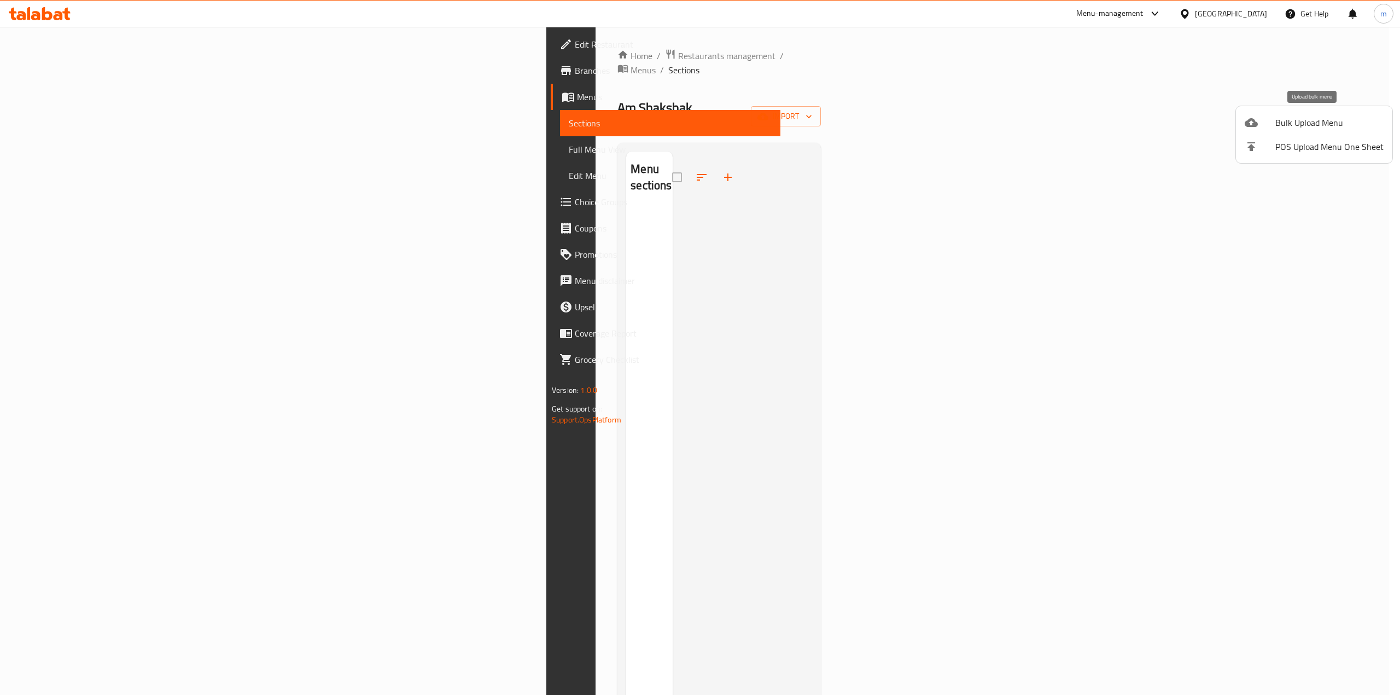
click at [1050, 116] on span "Bulk Upload Menu" at bounding box center [1329, 122] width 108 height 13
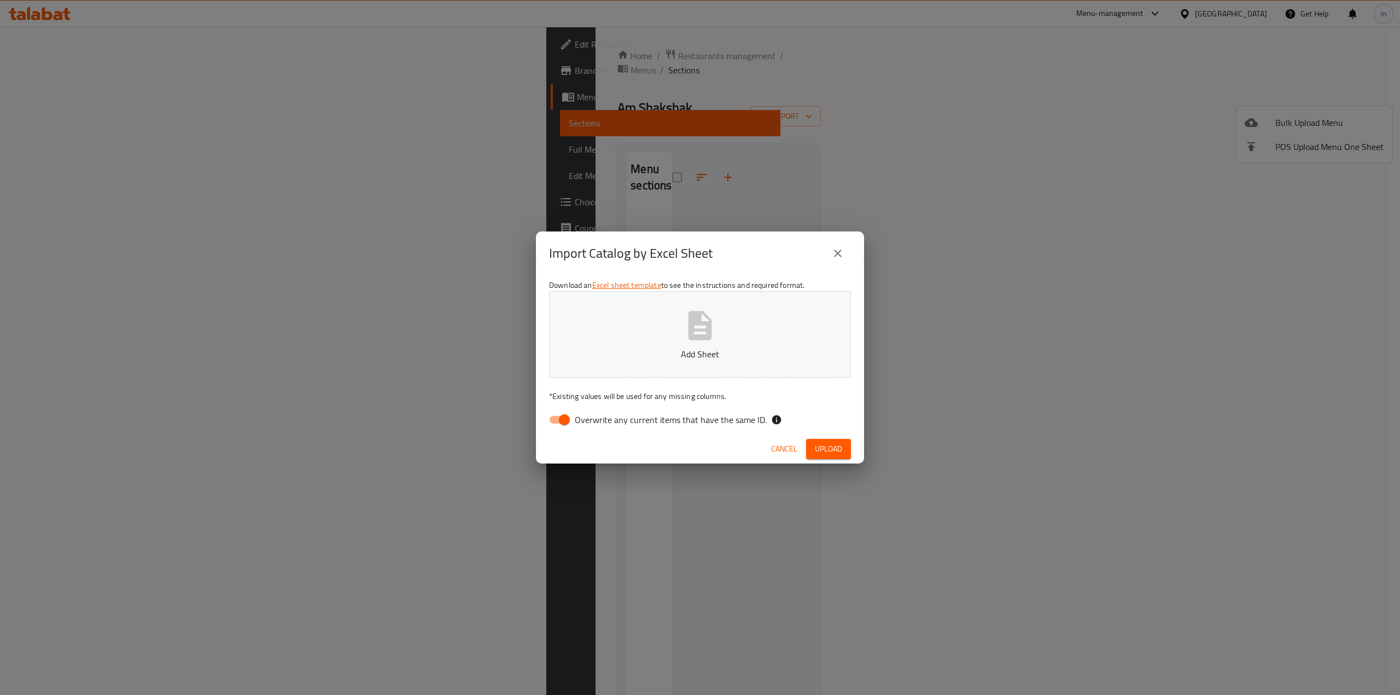
click at [559, 425] on input "Overwrite any current items that have the same ID." at bounding box center [564, 419] width 62 height 21
checkbox input "false"
click at [668, 363] on button "Add Sheet" at bounding box center [700, 334] width 302 height 86
click at [833, 440] on button "Upload" at bounding box center [828, 449] width 45 height 20
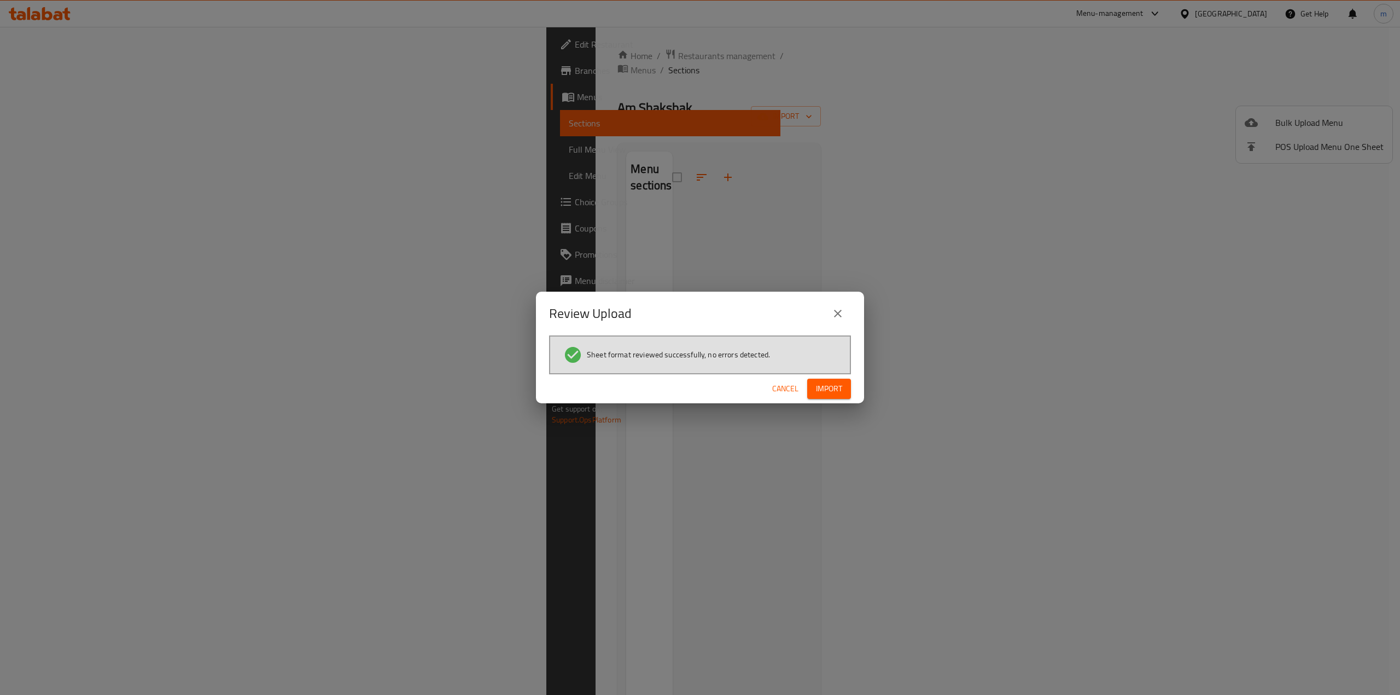
click at [828, 393] on span "Import" at bounding box center [829, 389] width 26 height 14
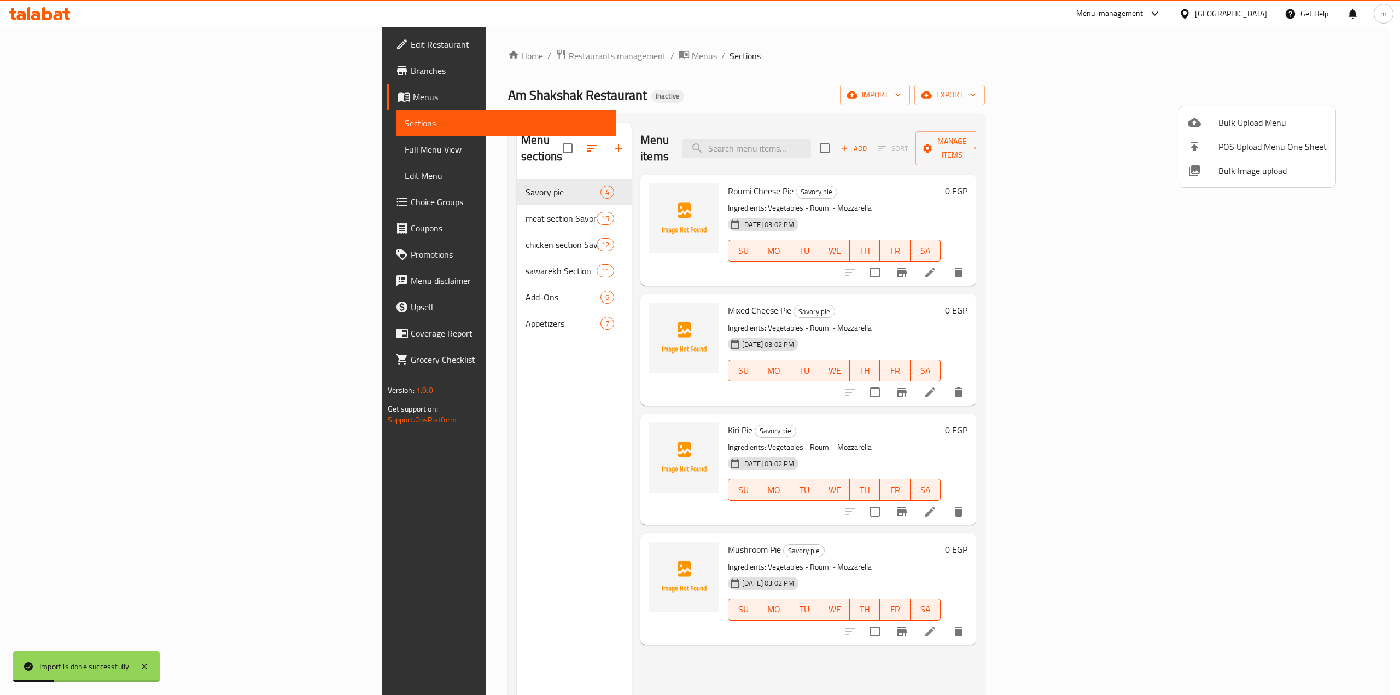
click at [423, 311] on div at bounding box center [700, 347] width 1400 height 695
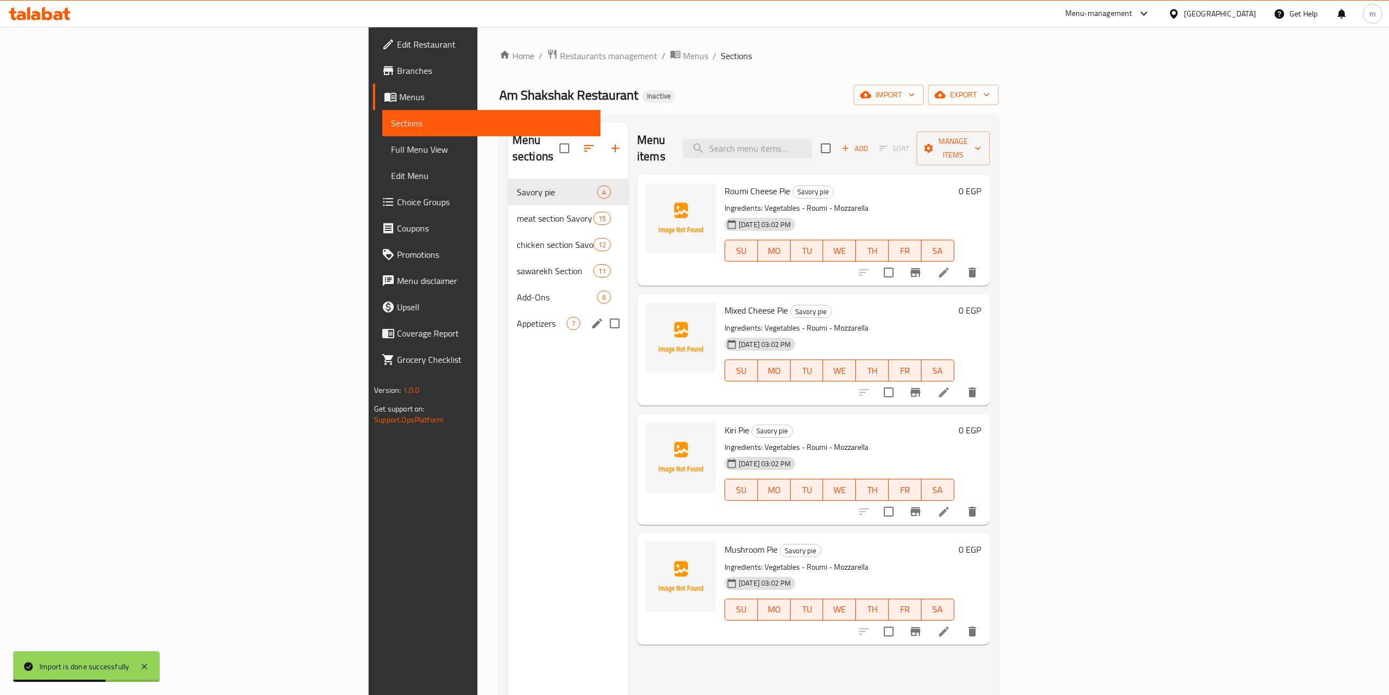
click at [517, 317] on span "Appetizers" at bounding box center [542, 323] width 50 height 13
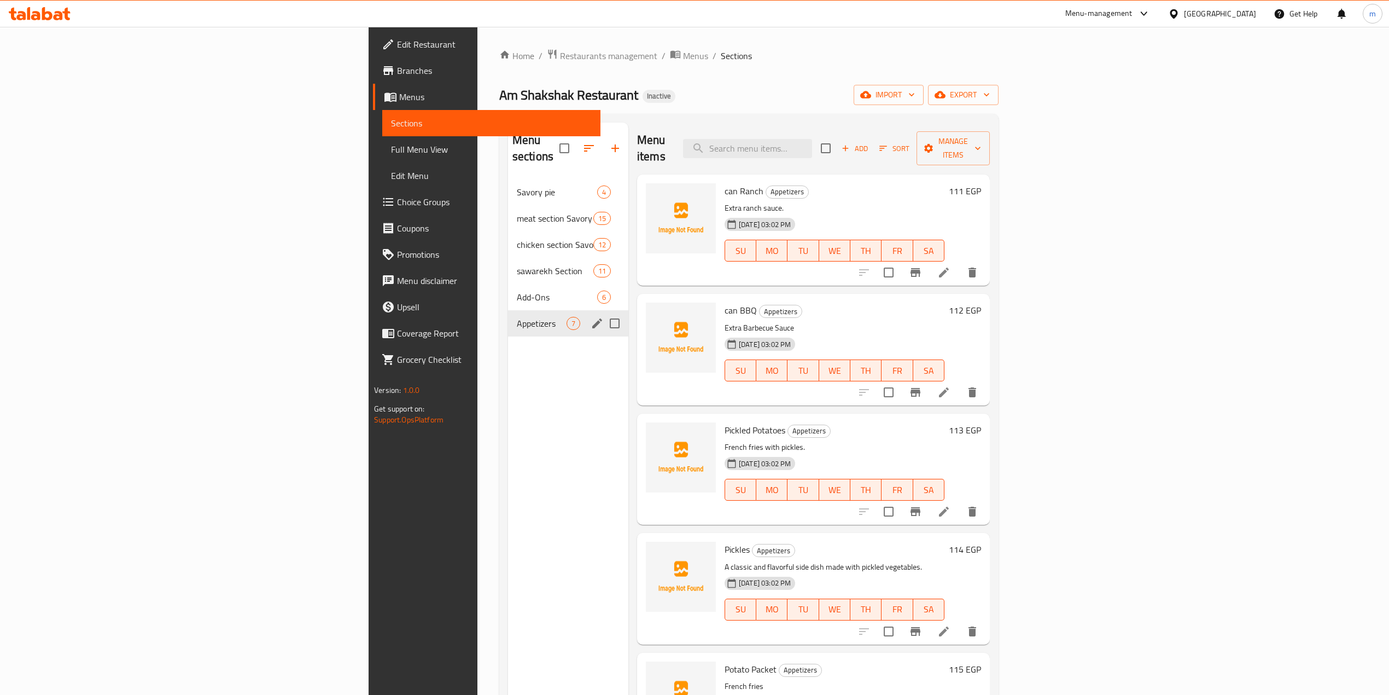
click at [591, 317] on icon "edit" at bounding box center [597, 323] width 13 height 13
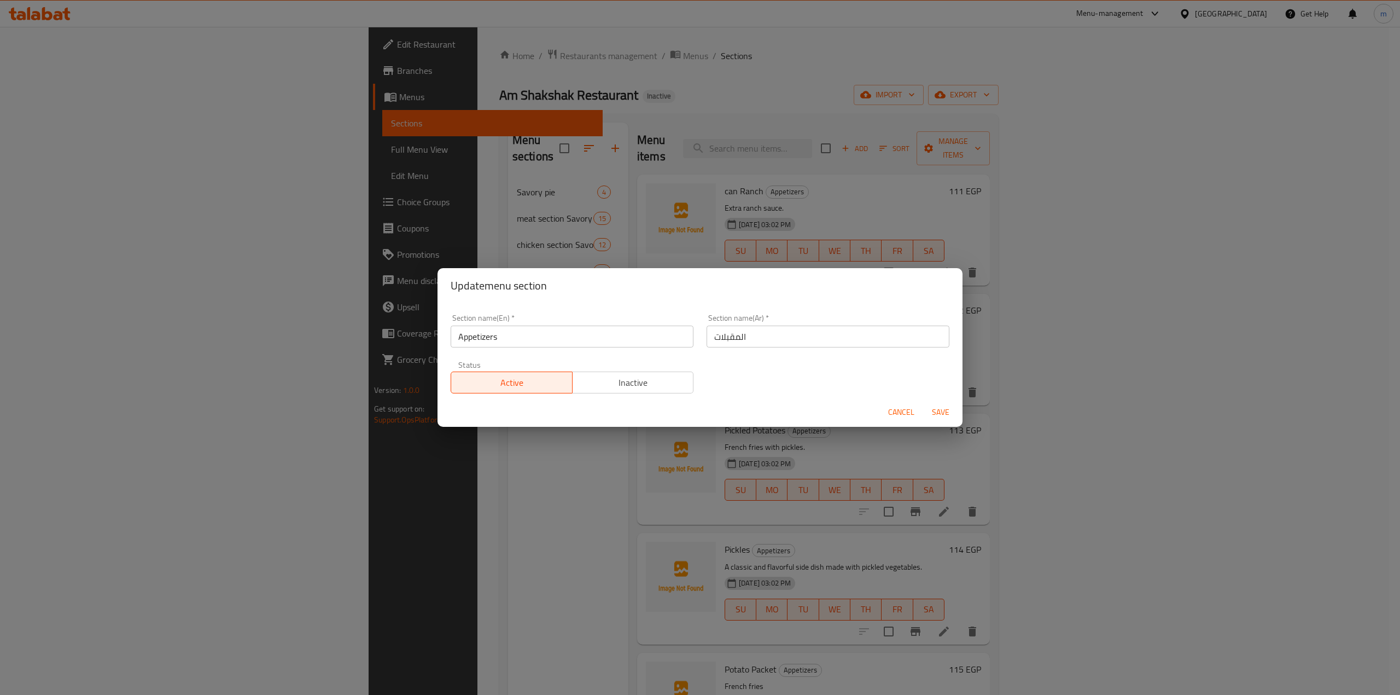
click at [381, 387] on div "Update menu section Section name(En)   * Appetizers Section name(En) * Section …" at bounding box center [700, 347] width 1400 height 695
click at [908, 412] on span "Cancel" at bounding box center [901, 412] width 26 height 14
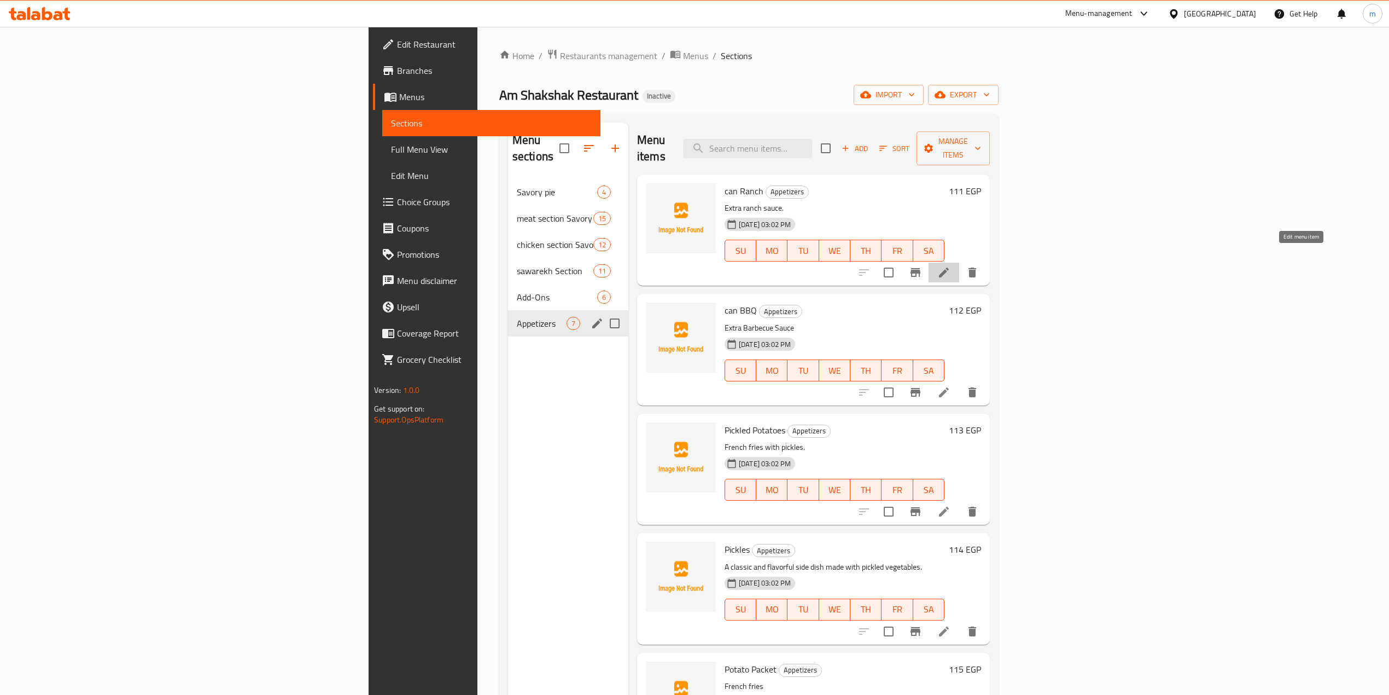
click at [951, 266] on icon at bounding box center [943, 272] width 13 height 13
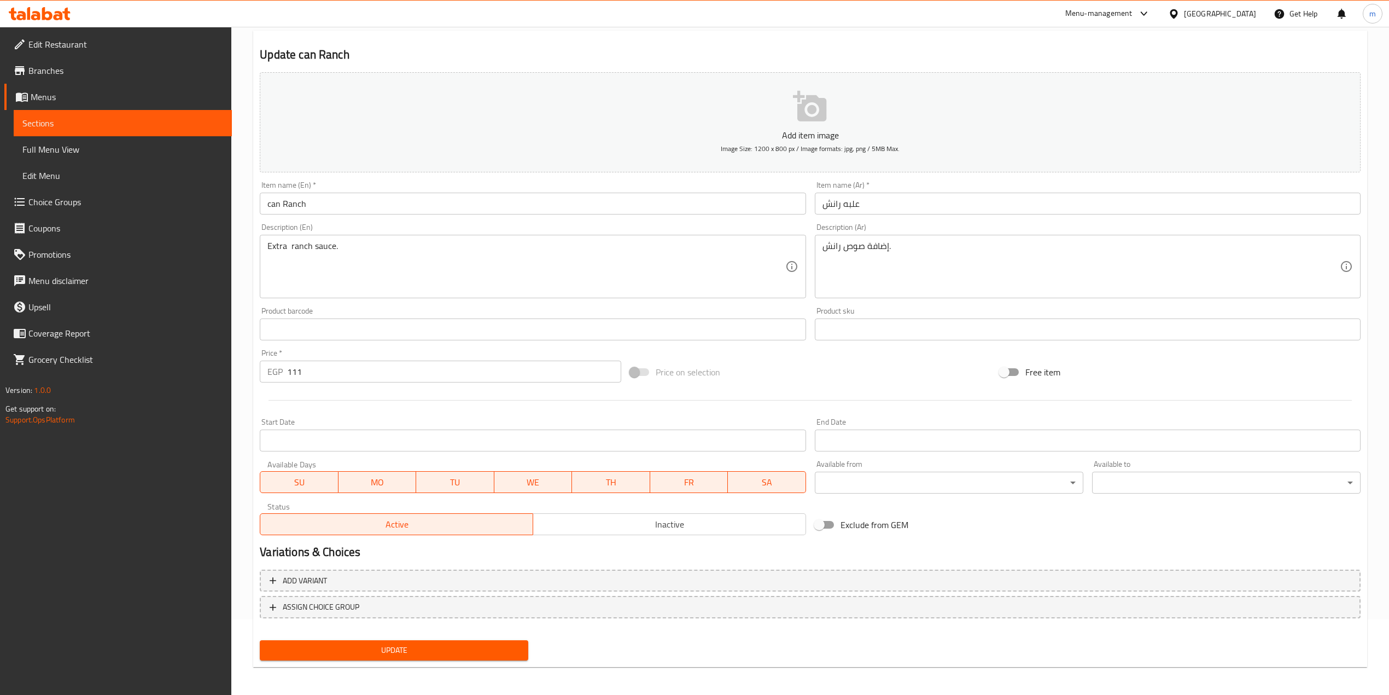
scroll to position [77, 0]
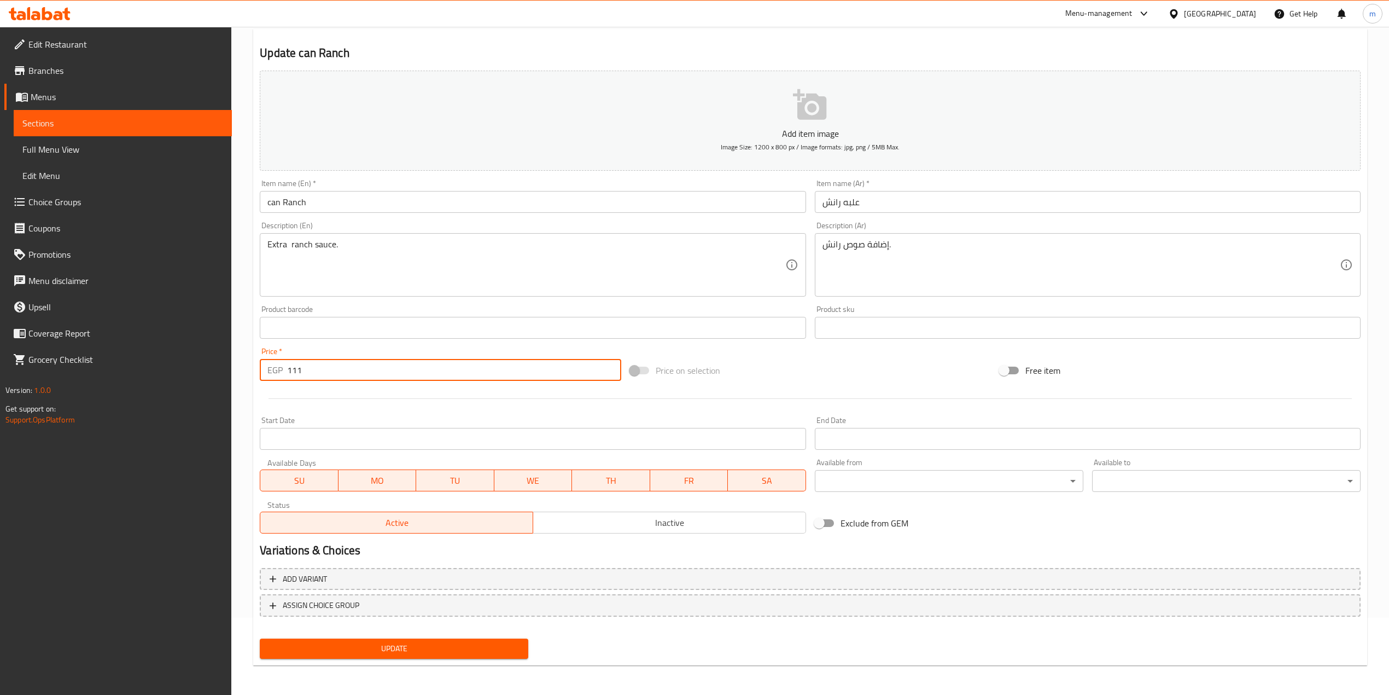
drag, startPoint x: 308, startPoint y: 371, endPoint x: 281, endPoint y: 371, distance: 27.3
click at [281, 371] on div "EGP 111 Price *" at bounding box center [440, 370] width 361 height 22
click at [156, 127] on span "Sections" at bounding box center [122, 122] width 201 height 13
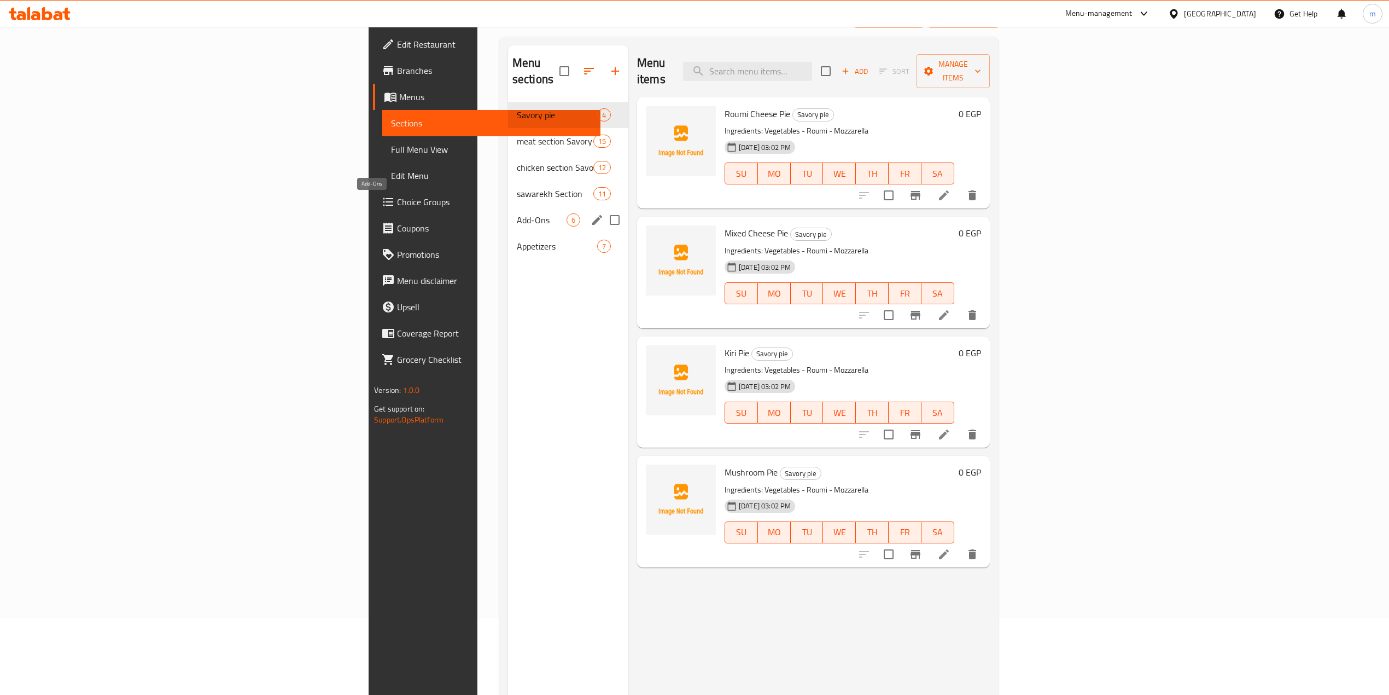
click at [517, 213] on span "Add-Ons" at bounding box center [542, 219] width 50 height 13
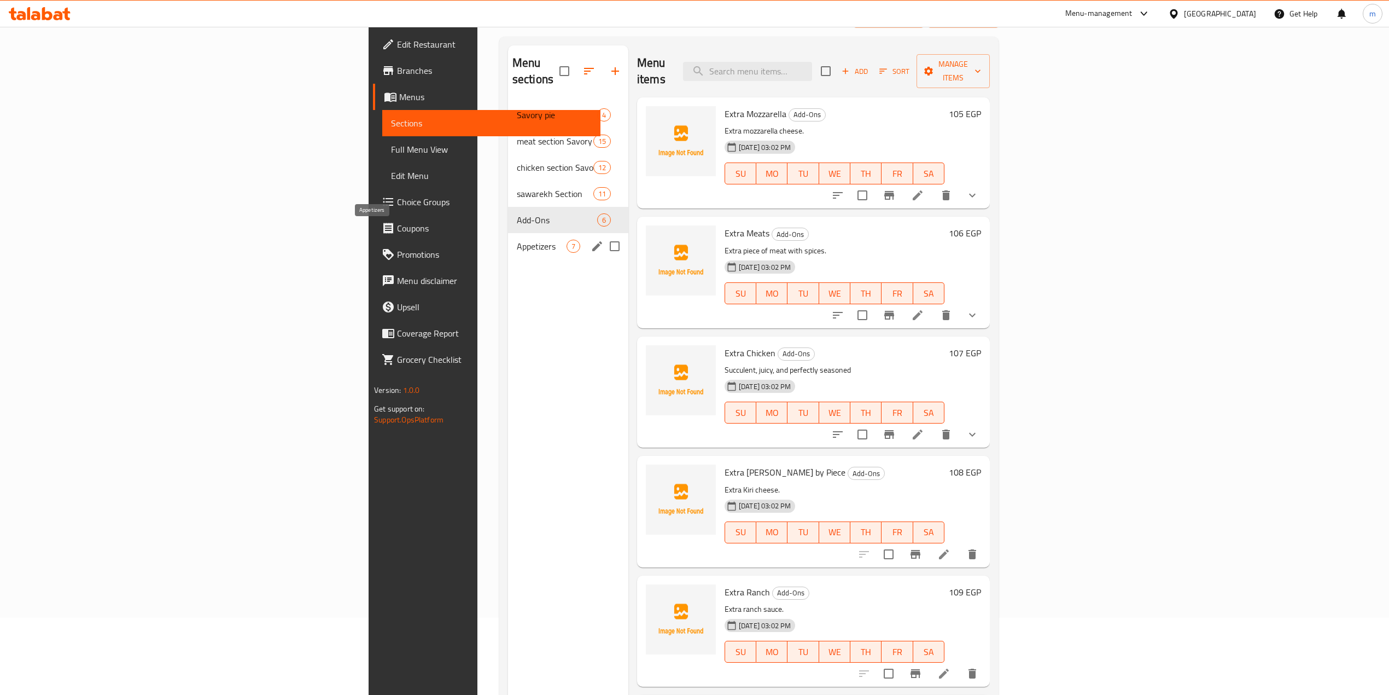
click at [517, 240] on span "Appetizers" at bounding box center [542, 246] width 50 height 13
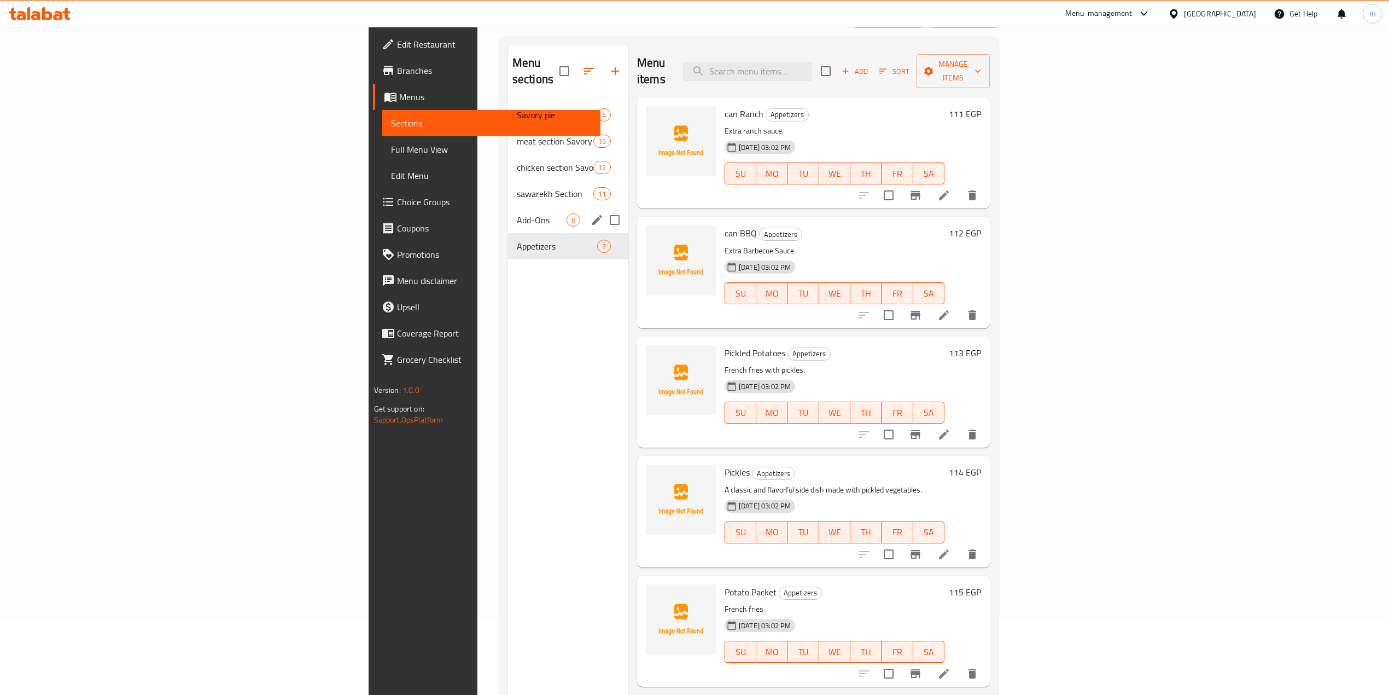
click at [508, 207] on div "Add-Ons 6" at bounding box center [568, 220] width 120 height 26
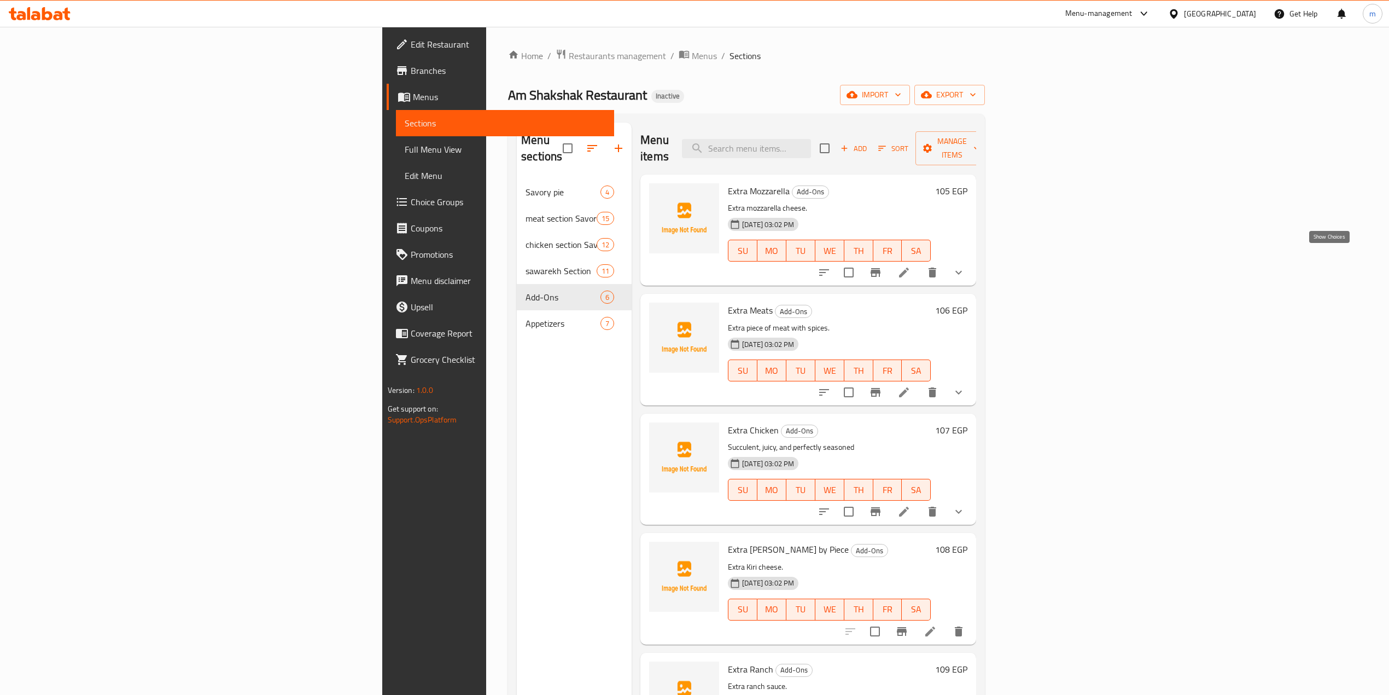
click at [965, 266] on icon "show more" at bounding box center [958, 272] width 13 height 13
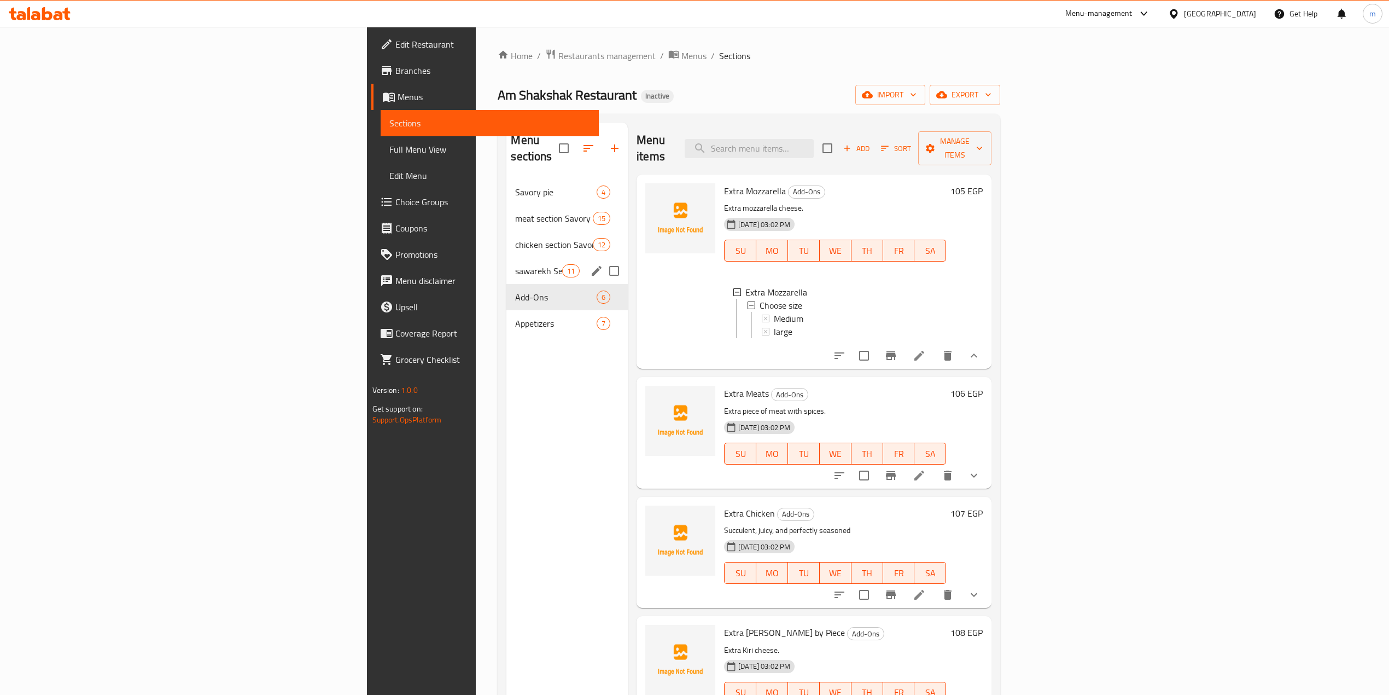
click at [515, 264] on span "sawarekh Section" at bounding box center [538, 270] width 46 height 13
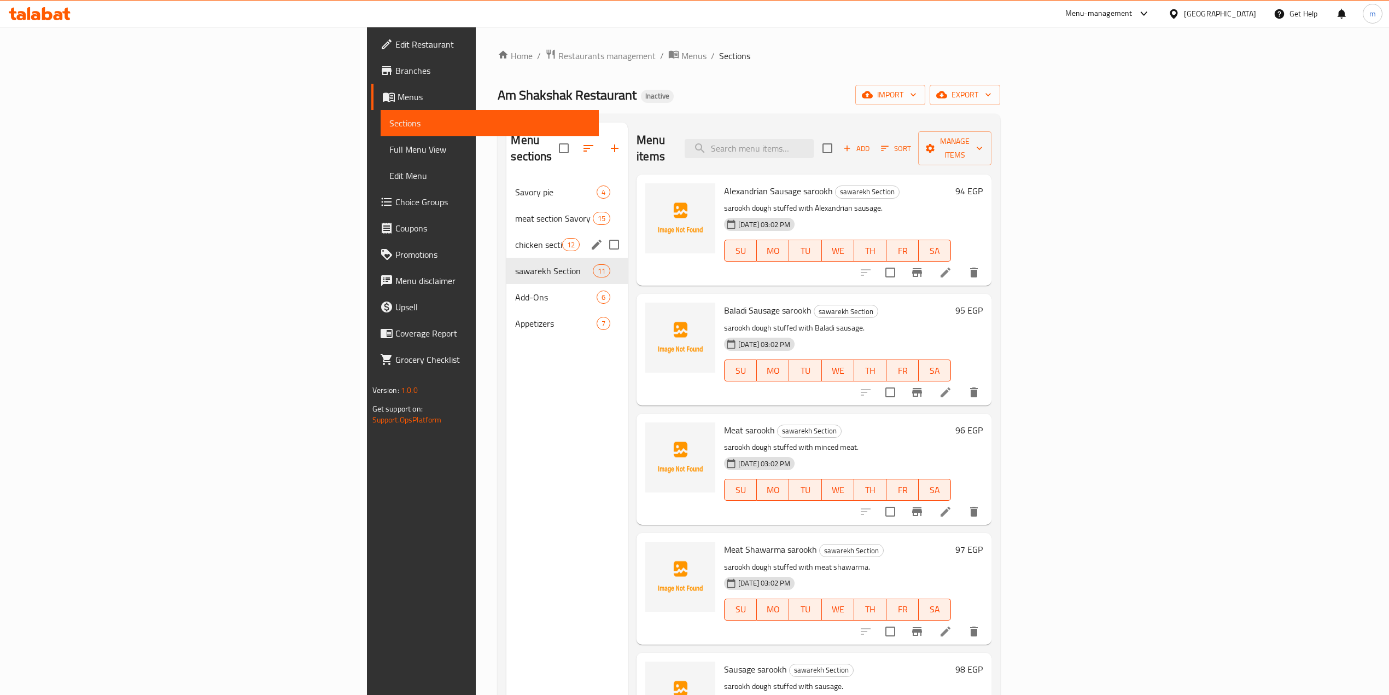
click at [515, 238] on span "chicken section Savory pie" at bounding box center [538, 244] width 46 height 13
click at [506, 210] on div "meat section Savory pie 15" at bounding box center [566, 218] width 121 height 26
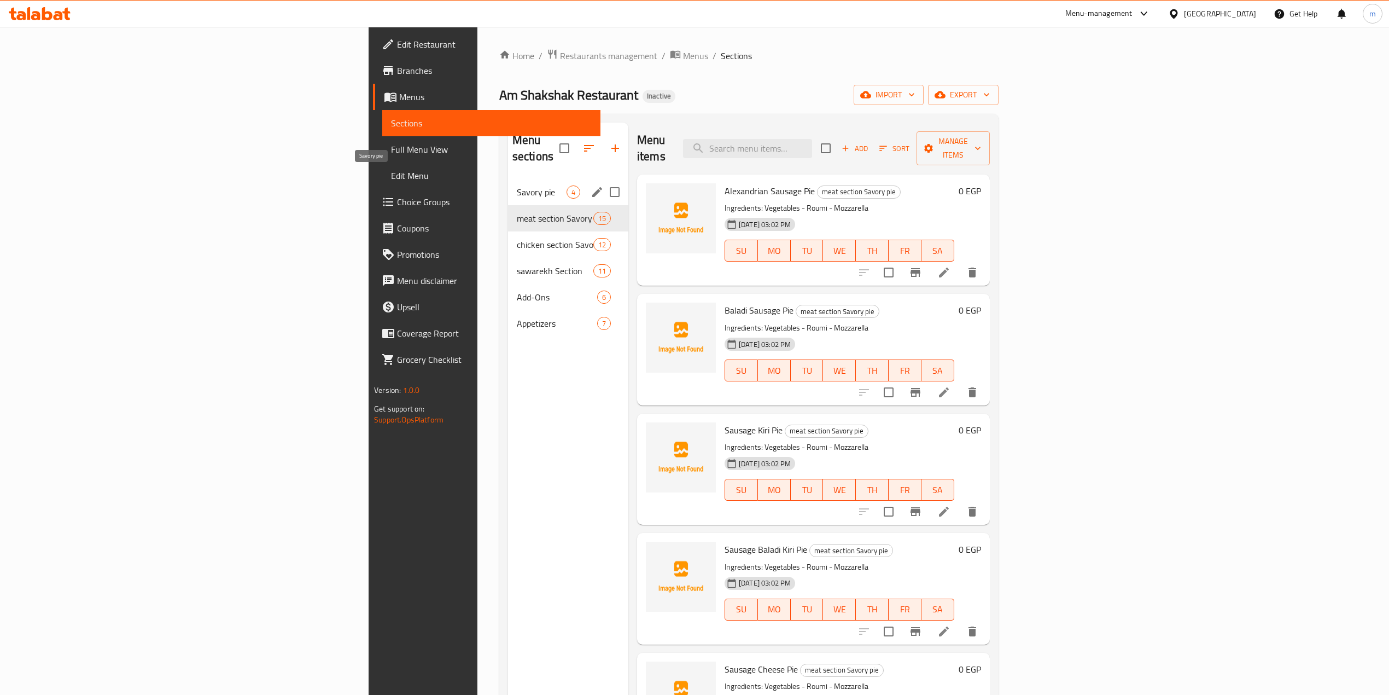
click at [517, 185] on span "Savory pie" at bounding box center [542, 191] width 50 height 13
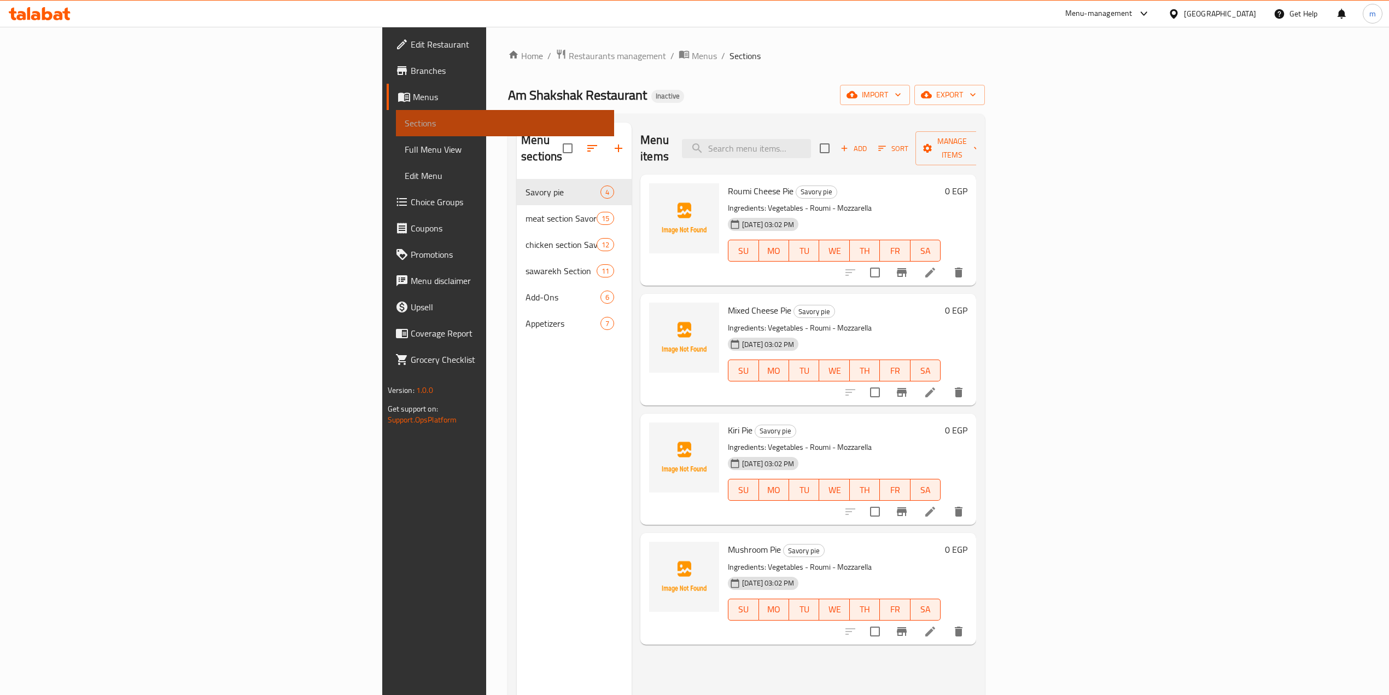
click at [405, 123] on span "Sections" at bounding box center [505, 122] width 201 height 13
click at [413, 98] on span "Menus" at bounding box center [509, 96] width 193 height 13
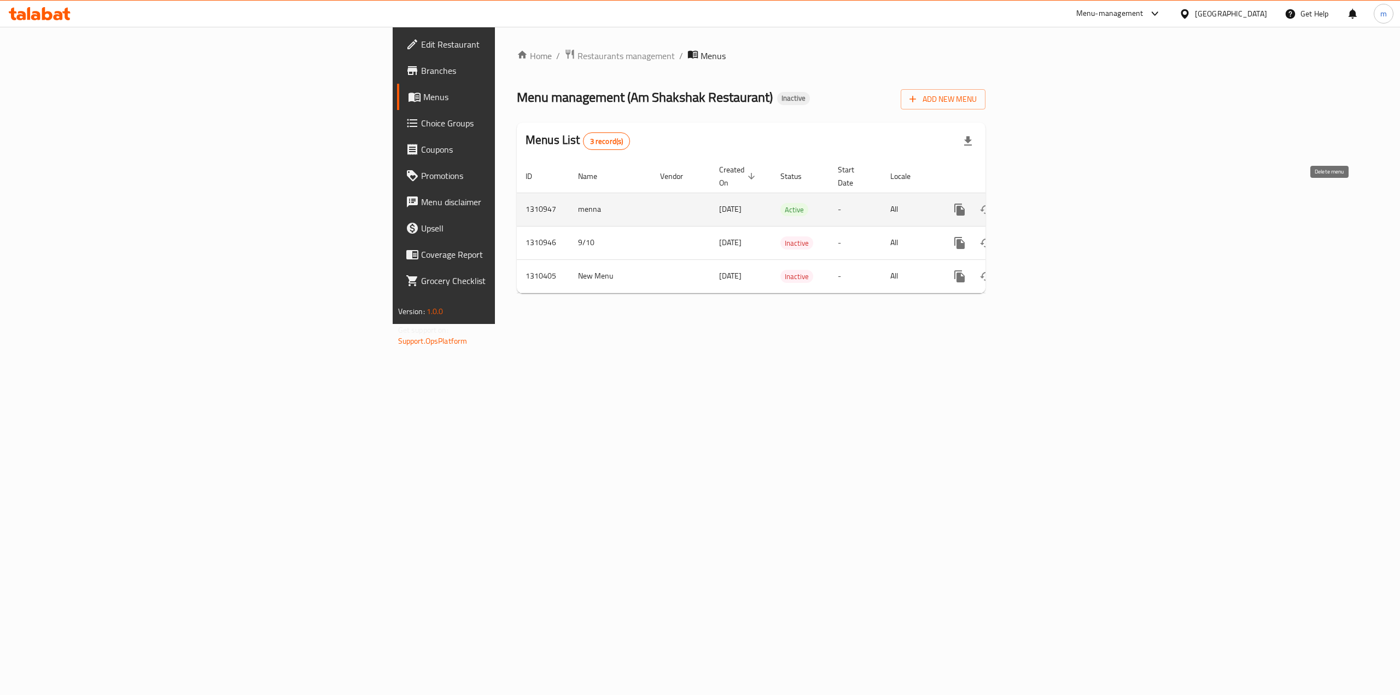
click at [1019, 203] on icon "enhanced table" at bounding box center [1012, 209] width 13 height 13
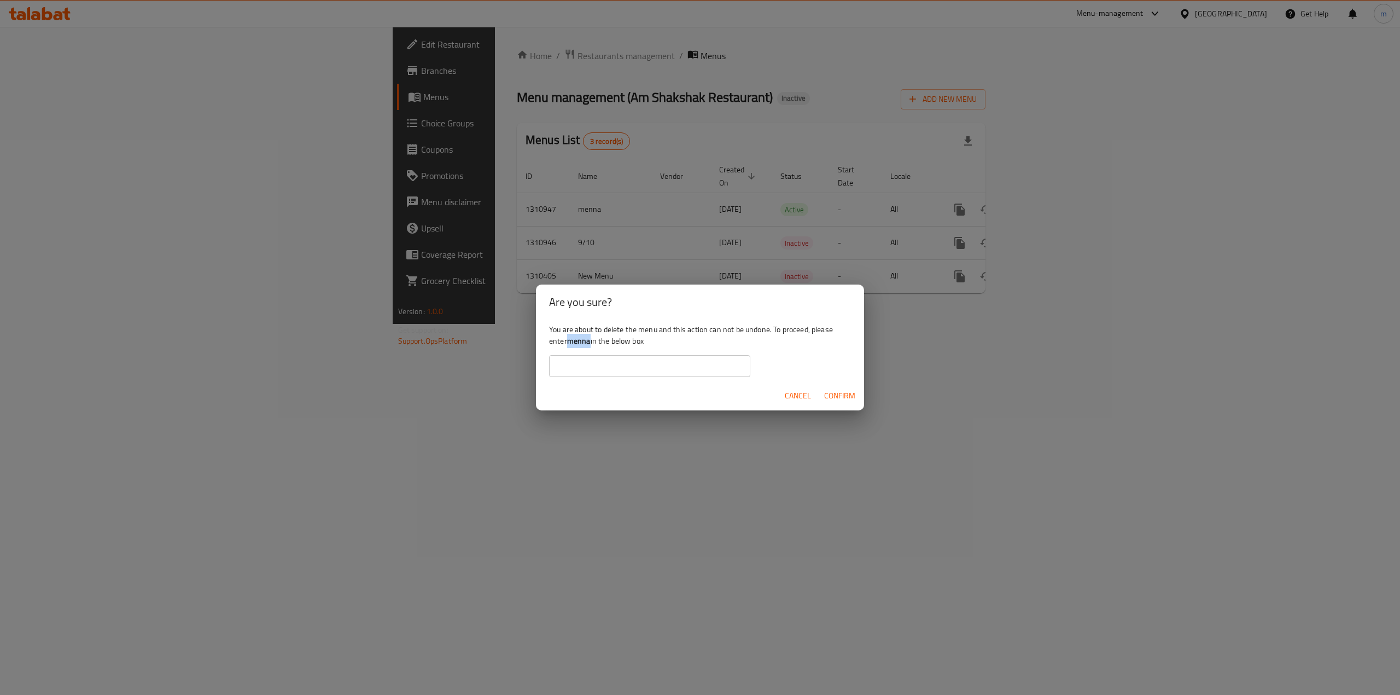
drag, startPoint x: 590, startPoint y: 340, endPoint x: 569, endPoint y: 341, distance: 20.3
click at [569, 342] on b "menna" at bounding box center [579, 341] width 24 height 14
copy b "menna"
click at [586, 363] on input "text" at bounding box center [649, 366] width 201 height 22
paste input "menna"
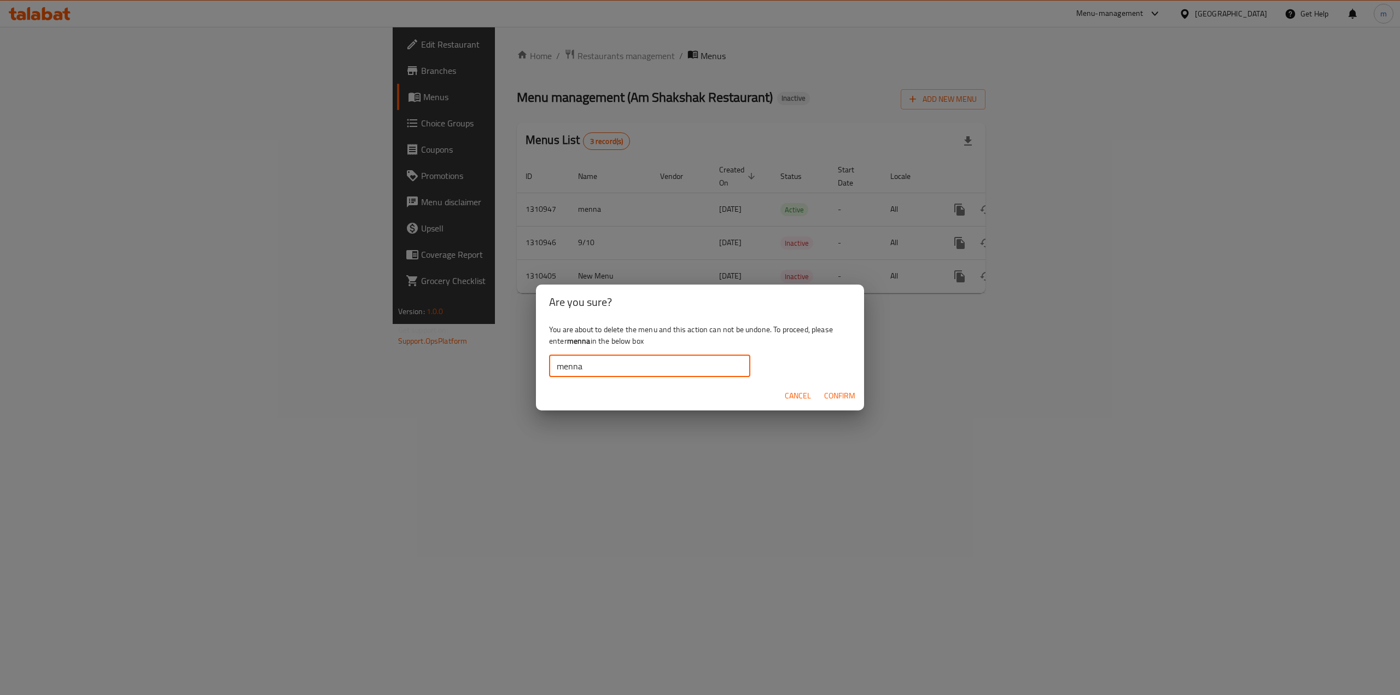
type input "menna"
click at [844, 392] on span "Confirm" at bounding box center [839, 396] width 31 height 14
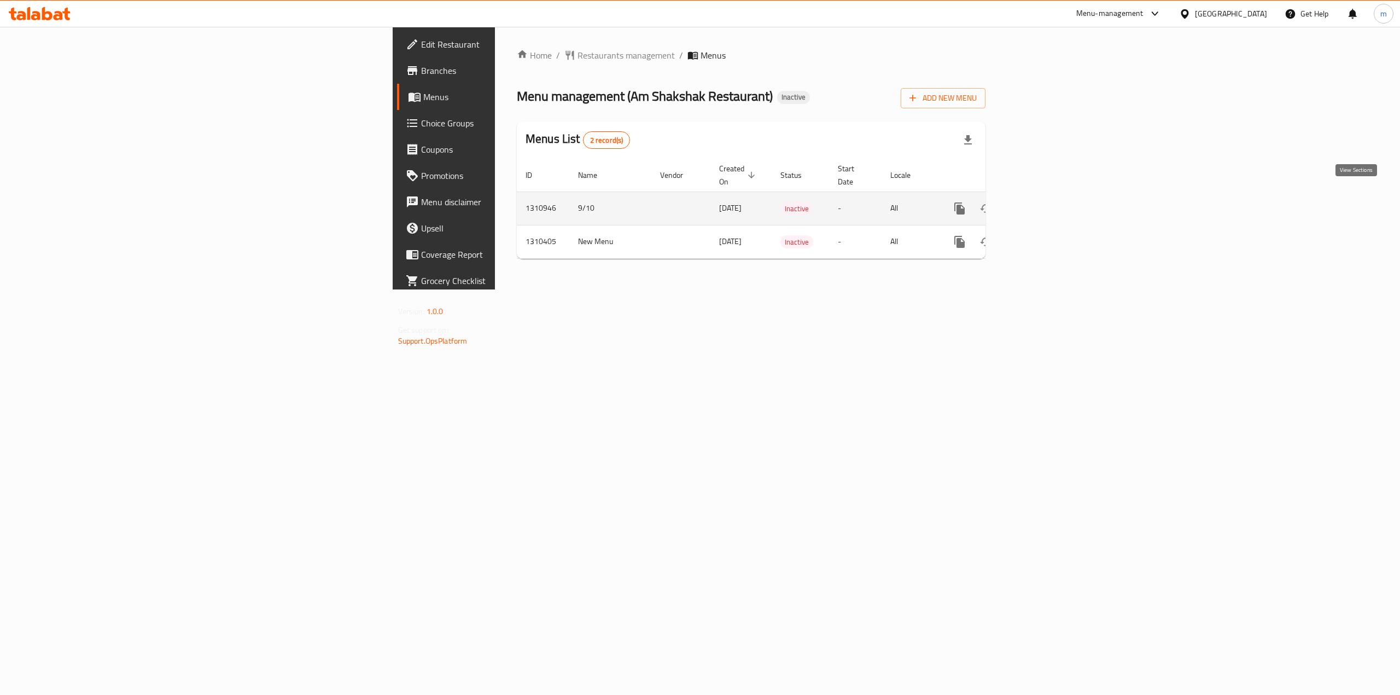
click at [1052, 197] on link "enhanced table" at bounding box center [1038, 208] width 26 height 26
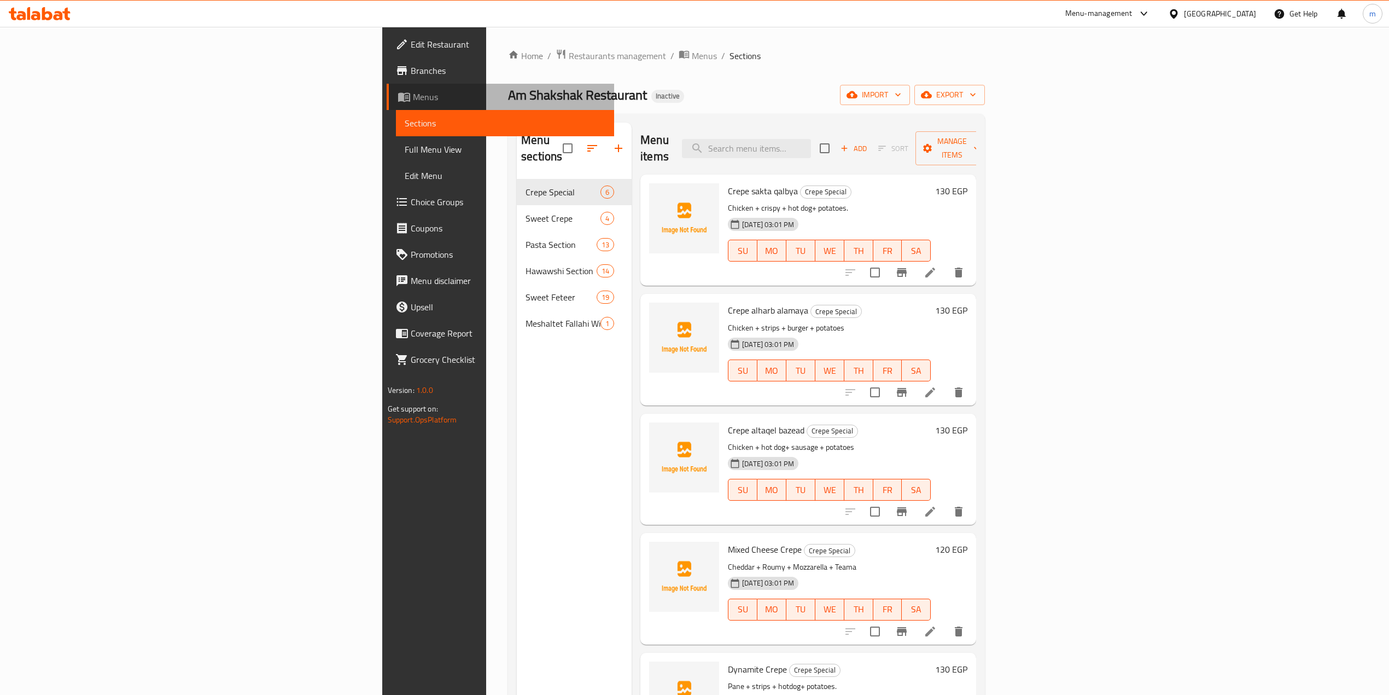
click at [387, 105] on link "Menus" at bounding box center [501, 97] width 228 height 26
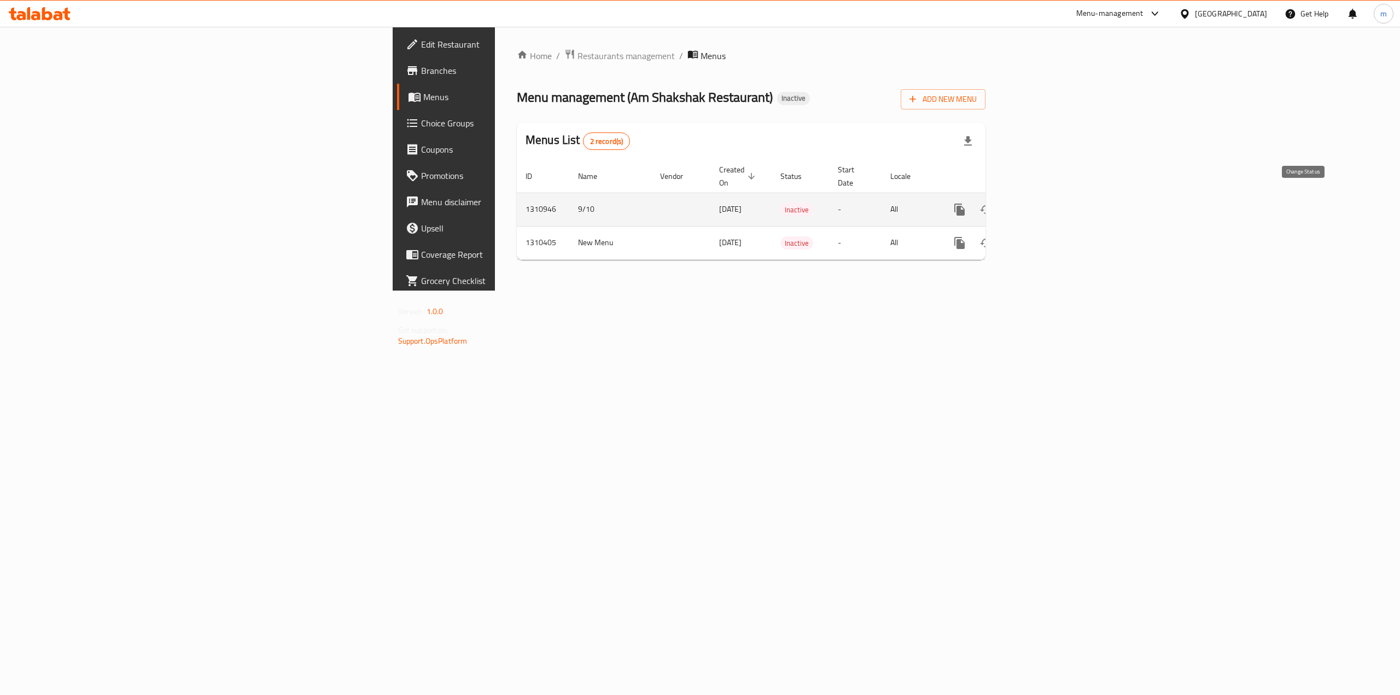
click at [992, 205] on icon "enhanced table" at bounding box center [986, 209] width 12 height 9
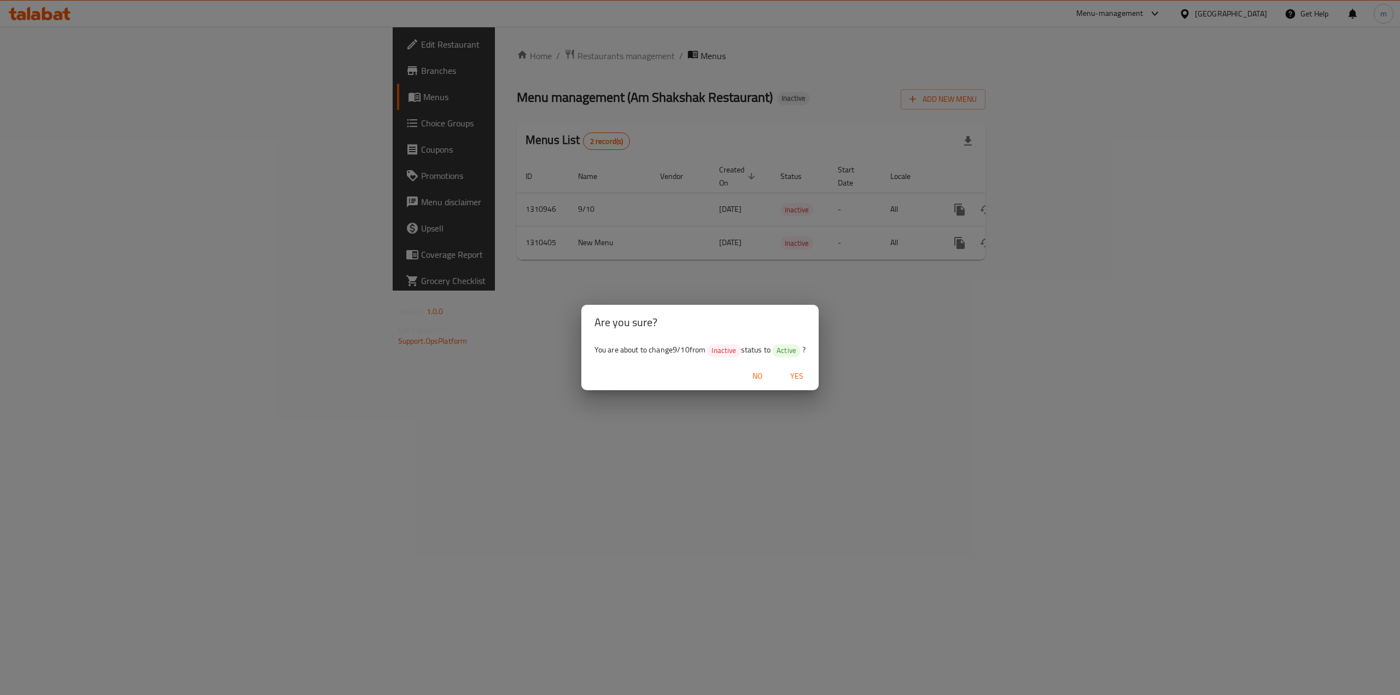
click at [798, 375] on span "Yes" at bounding box center [797, 376] width 26 height 14
